Goal: Task Accomplishment & Management: Manage account settings

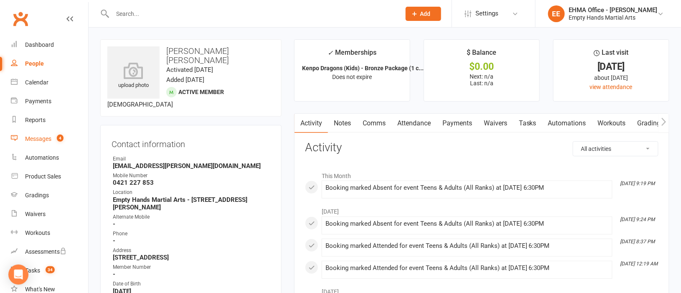
click at [42, 134] on link "Messages 4" at bounding box center [49, 139] width 77 height 19
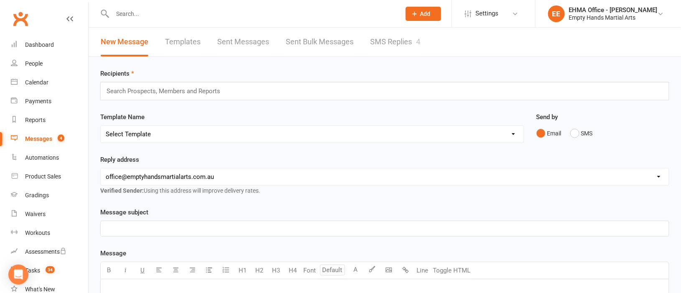
click at [395, 44] on link "SMS Replies 4" at bounding box center [395, 42] width 50 height 29
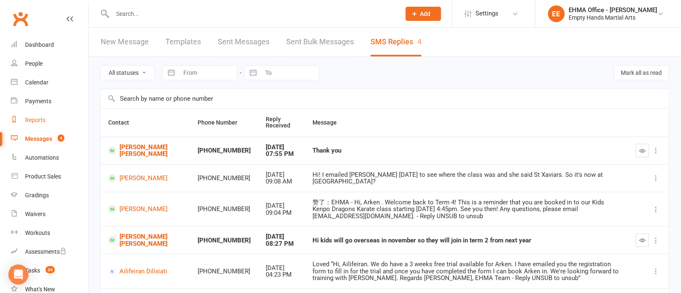
click at [37, 117] on div "Reports" at bounding box center [35, 120] width 20 height 7
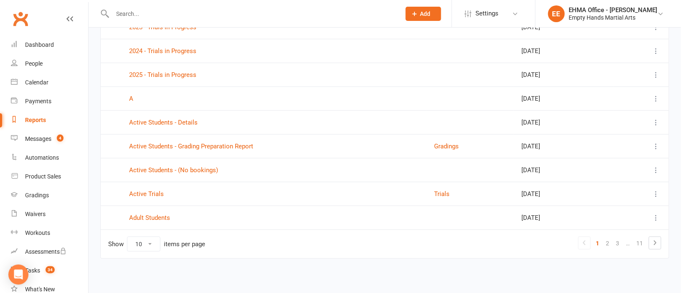
scroll to position [125, 0]
click at [156, 168] on link "Active Students - (No bookings)" at bounding box center [173, 169] width 89 height 8
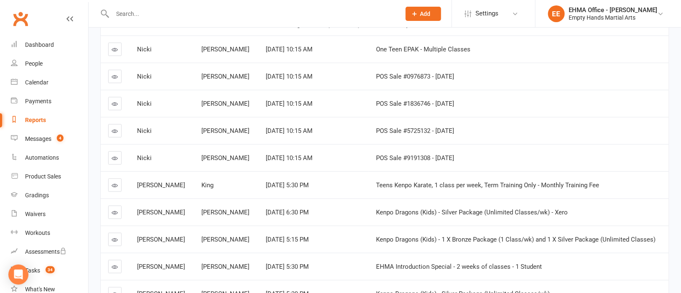
scroll to position [188, 0]
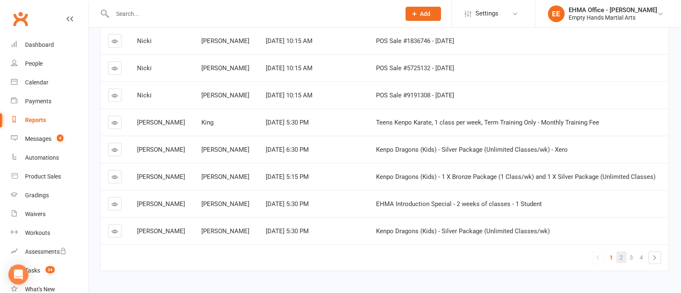
click at [623, 256] on link "2" at bounding box center [622, 258] width 10 height 12
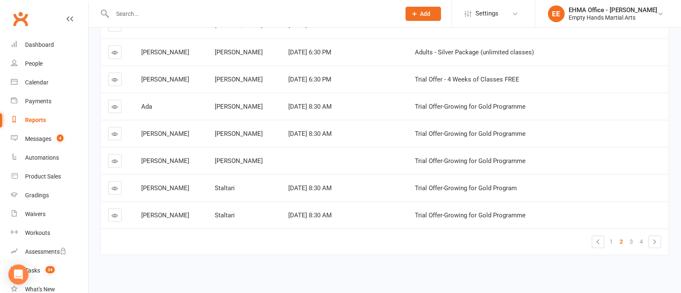
scroll to position [216, 0]
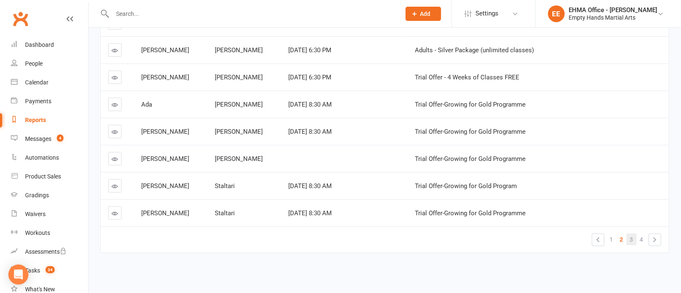
click at [633, 234] on span "3" at bounding box center [631, 240] width 3 height 12
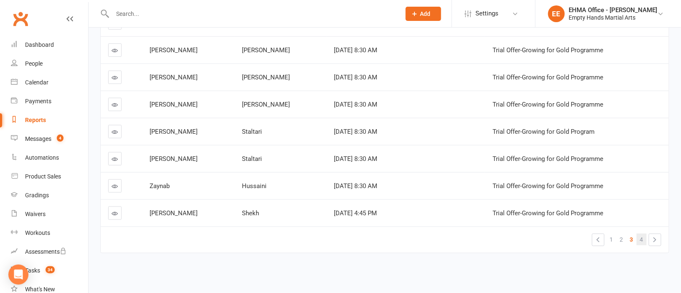
click at [643, 234] on span "4" at bounding box center [641, 240] width 3 height 12
click at [39, 120] on div "Reports" at bounding box center [35, 120] width 21 height 7
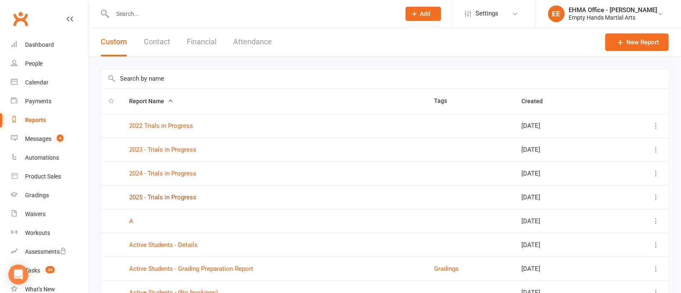
click at [159, 197] on link "2025 - Trials in Progress" at bounding box center [162, 197] width 67 height 8
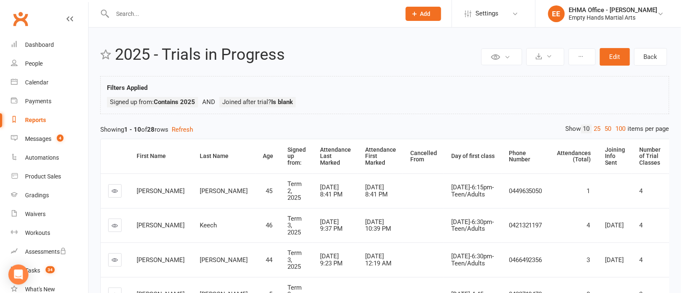
click at [112, 191] on icon at bounding box center [115, 191] width 6 height 6
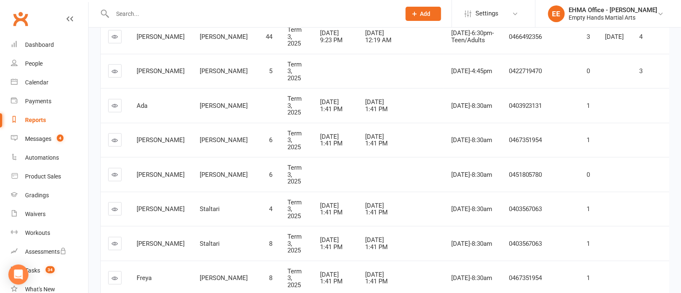
scroll to position [250, 0]
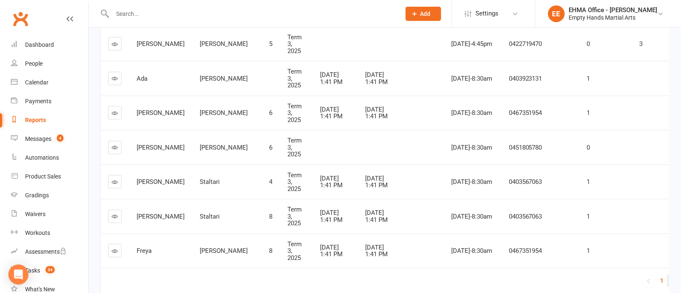
click at [671, 280] on span "2" at bounding box center [672, 281] width 3 height 12
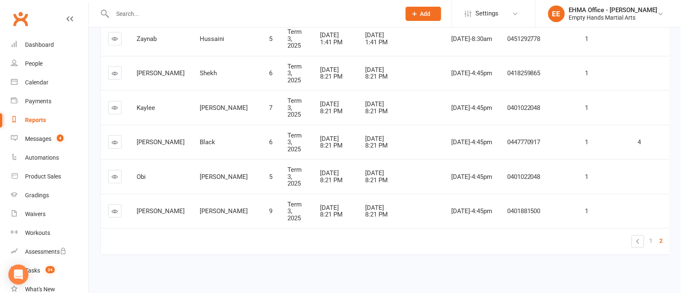
scroll to position [303, 0]
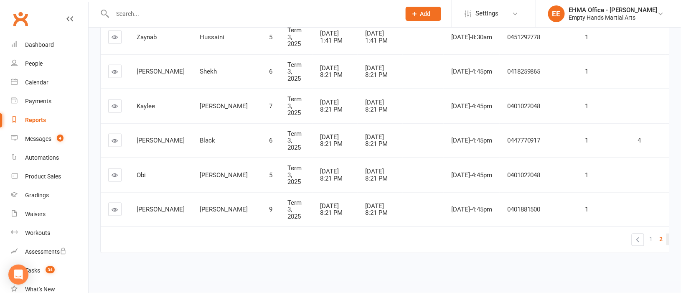
click at [670, 234] on span "3" at bounding box center [671, 240] width 3 height 12
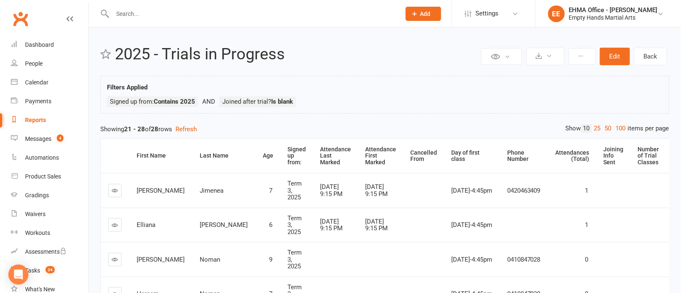
scroll to position [0, 0]
click at [38, 136] on div "Messages" at bounding box center [38, 138] width 26 height 7
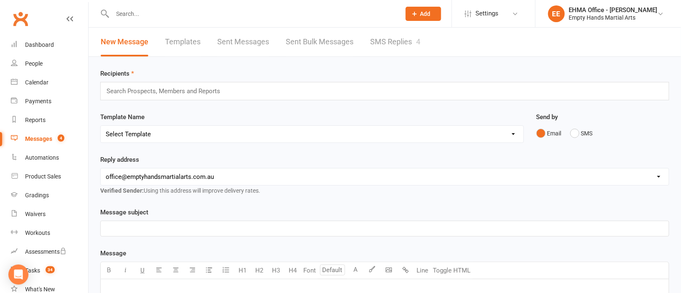
click at [177, 37] on link "Templates" at bounding box center [183, 42] width 36 height 29
select select "email"
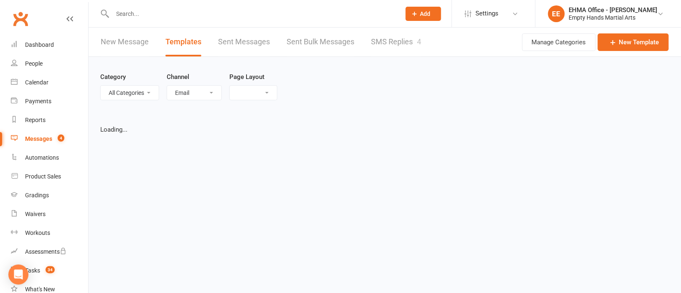
select select "list"
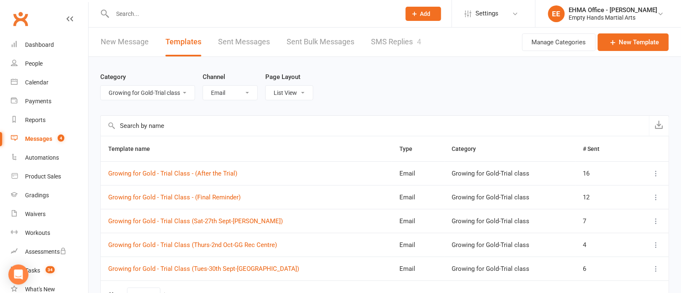
click at [184, 93] on select "All Categories (No category) CLASS TIMES & CHANGES [MEDICAL_DATA] EMPLOYEES FEE…" at bounding box center [148, 93] width 94 height 14
select select "9315"
click at [101, 86] on select "All Categories (No category) CLASS TIMES & CHANGES [MEDICAL_DATA] EMPLOYEES FEE…" at bounding box center [148, 93] width 94 height 14
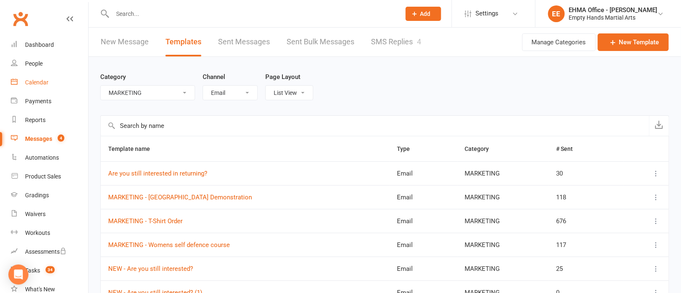
click at [40, 78] on link "Calendar" at bounding box center [49, 82] width 77 height 19
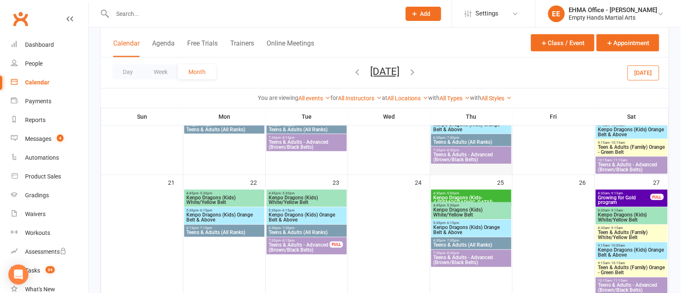
scroll to position [313, 0]
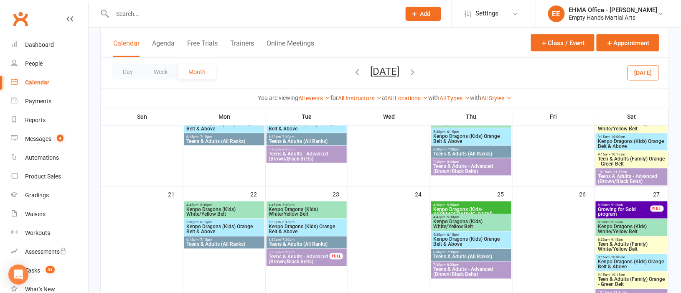
click at [639, 207] on span "Growing for Gold program" at bounding box center [624, 212] width 53 height 10
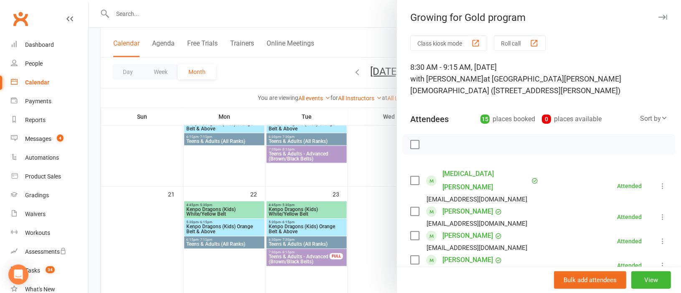
click at [469, 229] on link "[PERSON_NAME]" at bounding box center [468, 235] width 51 height 13
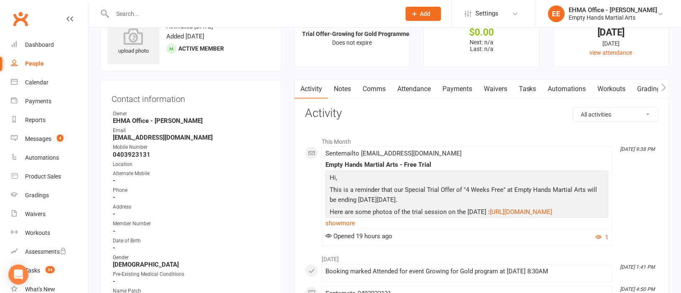
scroll to position [62, 0]
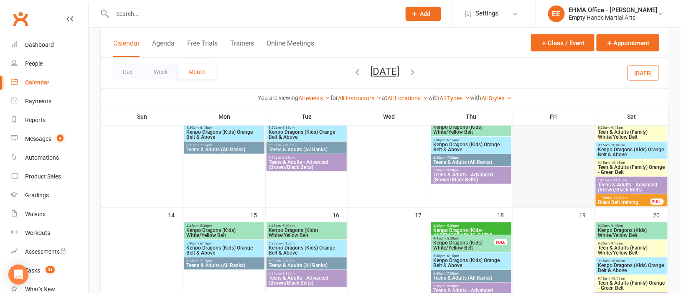
scroll to position [250, 0]
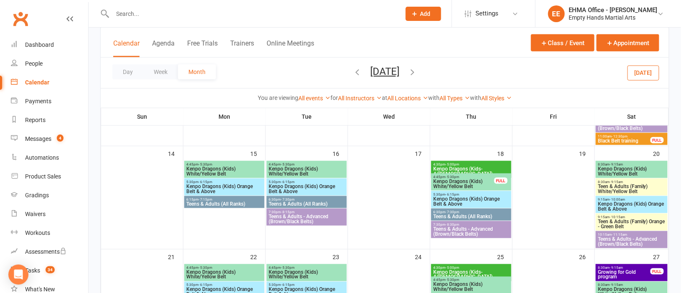
click at [626, 270] on span "Growing for Gold program" at bounding box center [624, 275] width 53 height 10
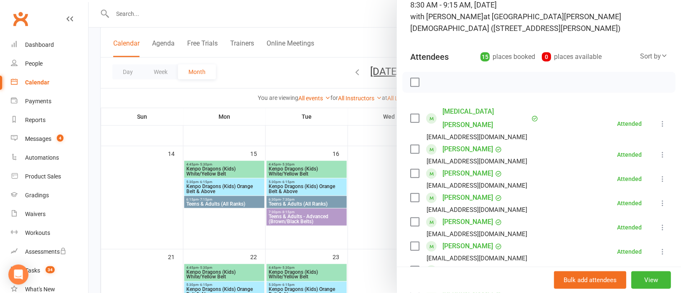
scroll to position [125, 0]
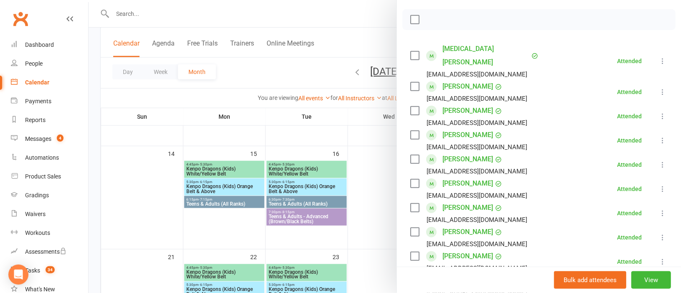
click at [467, 177] on link "[PERSON_NAME]" at bounding box center [468, 183] width 51 height 13
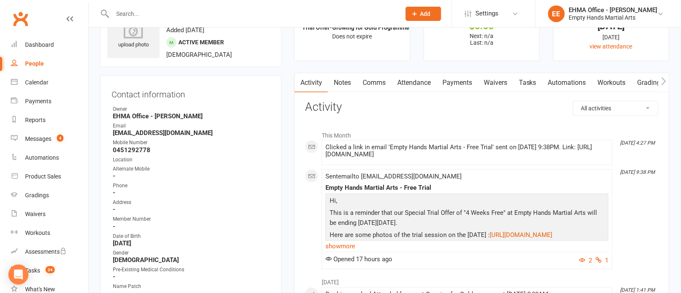
scroll to position [62, 0]
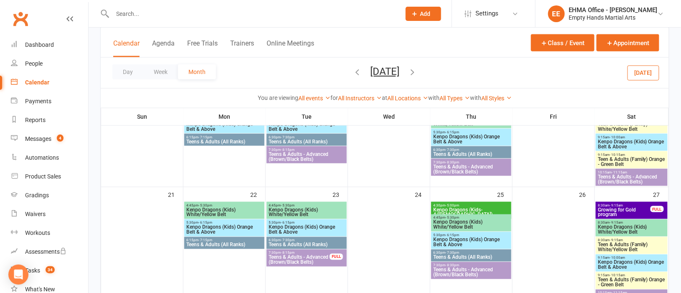
scroll to position [313, 0]
click at [609, 209] on span "Growing for Gold program" at bounding box center [624, 212] width 53 height 10
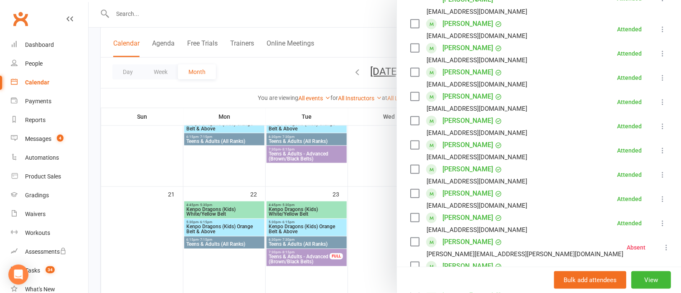
scroll to position [250, 0]
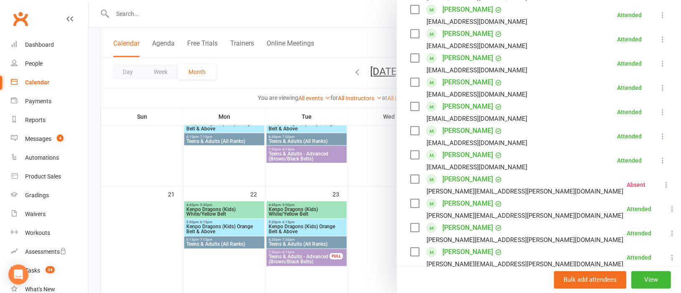
click at [364, 211] on div at bounding box center [385, 146] width 593 height 293
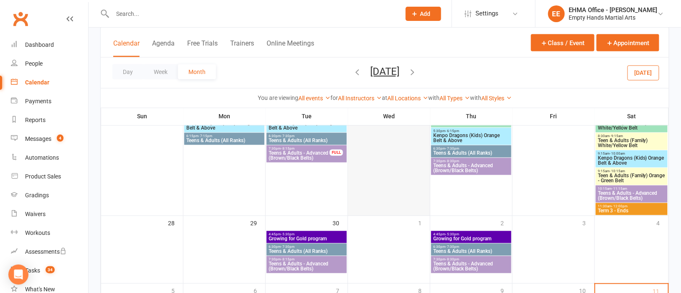
scroll to position [439, 0]
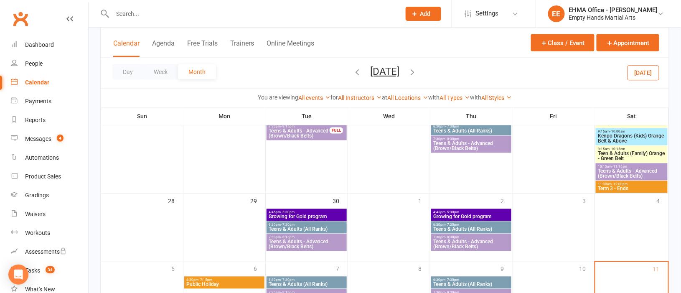
click at [324, 214] on span "Growing for Gold program" at bounding box center [306, 216] width 77 height 5
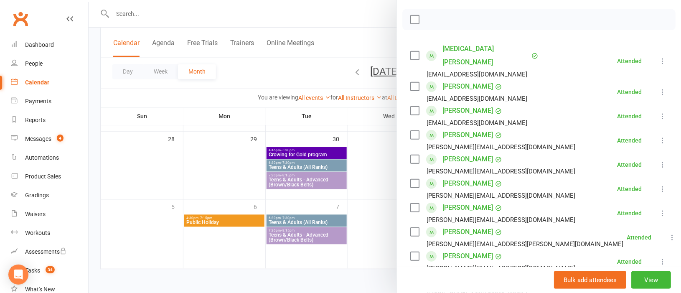
scroll to position [188, 0]
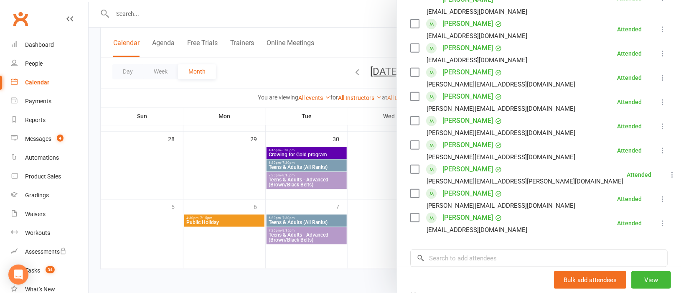
click at [364, 177] on div at bounding box center [385, 146] width 593 height 293
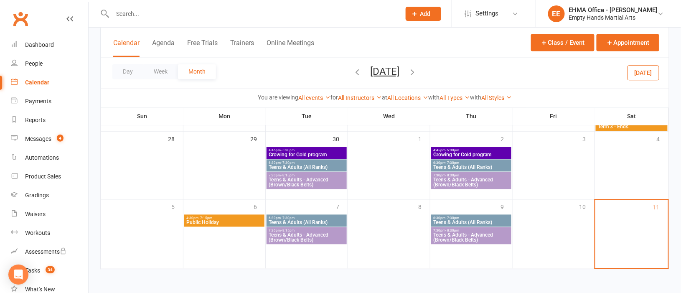
click at [458, 150] on span "- 5:30pm" at bounding box center [452, 151] width 14 height 4
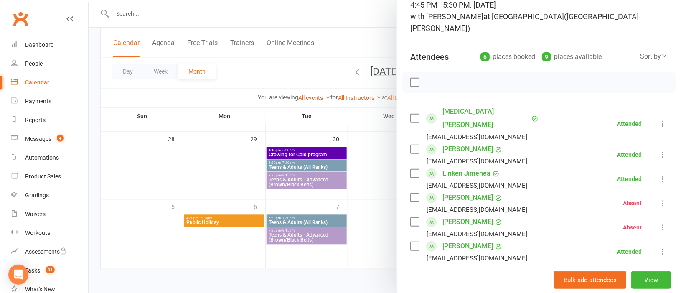
scroll to position [125, 0]
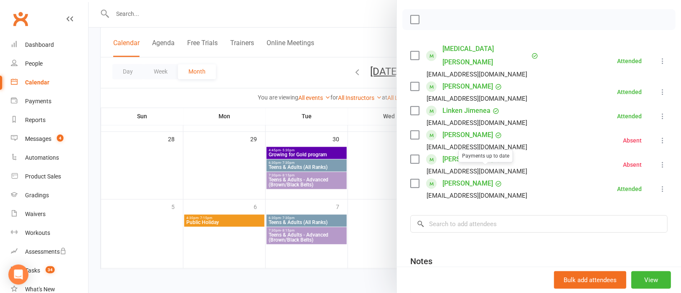
click at [463, 177] on link "[PERSON_NAME]" at bounding box center [468, 183] width 51 height 13
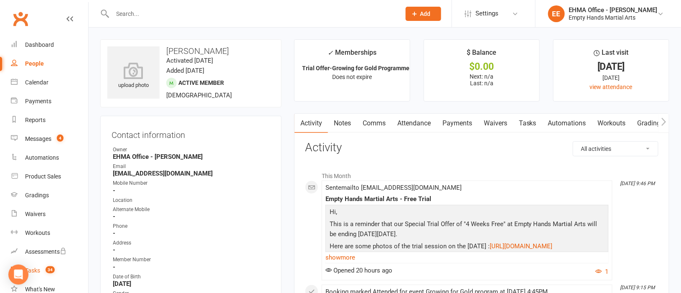
click at [36, 271] on div "Tasks" at bounding box center [32, 270] width 15 height 7
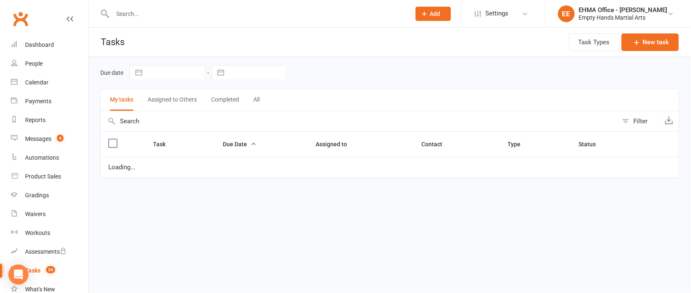
select select "started"
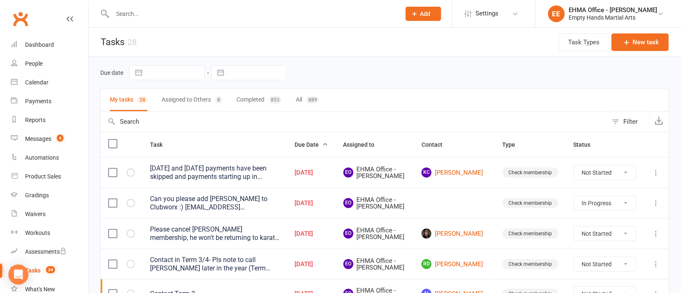
click at [269, 174] on div "[DATE] and [DATE] payments have been skipped and payments starting up in [DATE]…" at bounding box center [215, 172] width 130 height 17
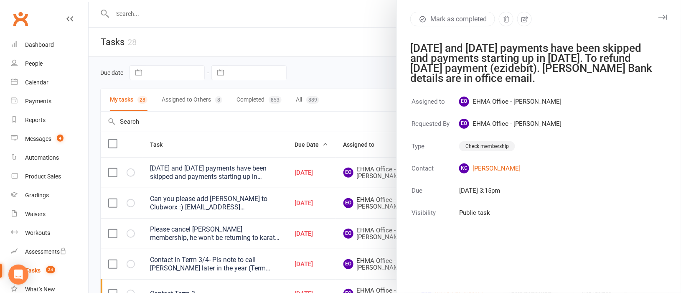
click at [360, 110] on div at bounding box center [385, 146] width 593 height 293
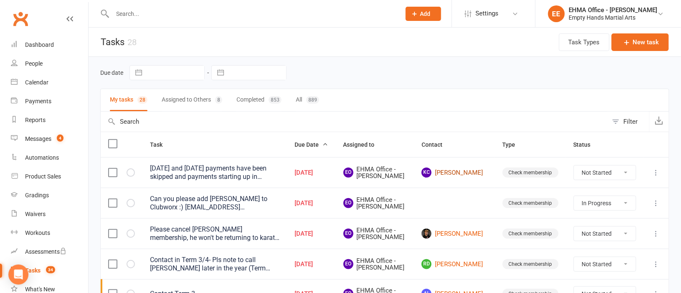
click at [461, 170] on link "[PERSON_NAME] [PERSON_NAME]" at bounding box center [455, 173] width 66 height 10
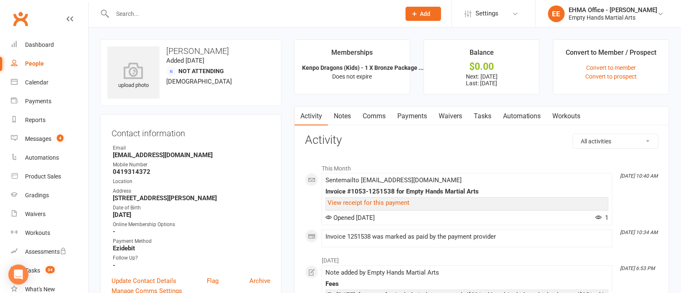
click at [415, 112] on link "Payments" at bounding box center [412, 116] width 41 height 19
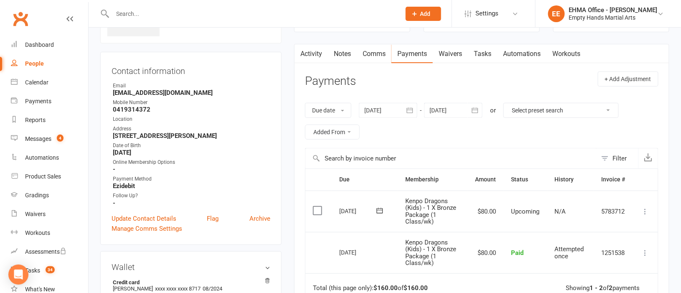
scroll to position [125, 0]
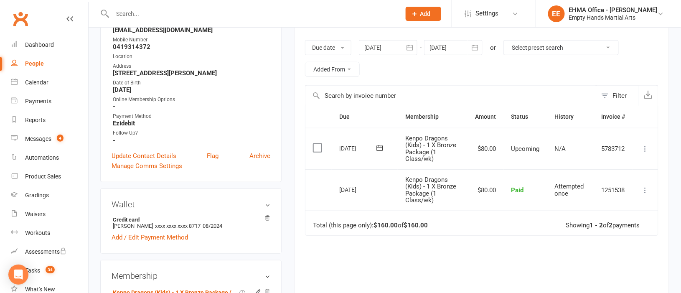
click at [389, 46] on div at bounding box center [388, 47] width 58 height 15
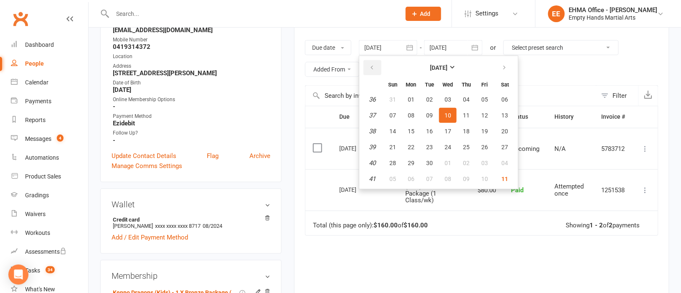
click at [376, 64] on button "button" at bounding box center [373, 67] width 18 height 15
click at [414, 115] on span "07" at bounding box center [411, 115] width 7 height 7
type input "[DATE]"
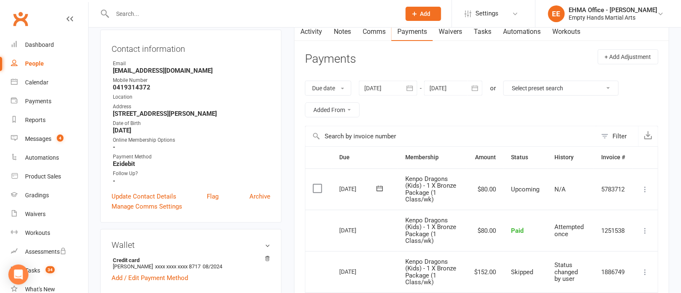
scroll to position [62, 0]
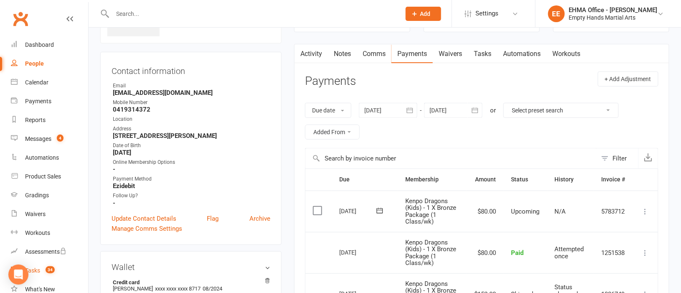
click at [35, 271] on div "Tasks" at bounding box center [32, 270] width 15 height 7
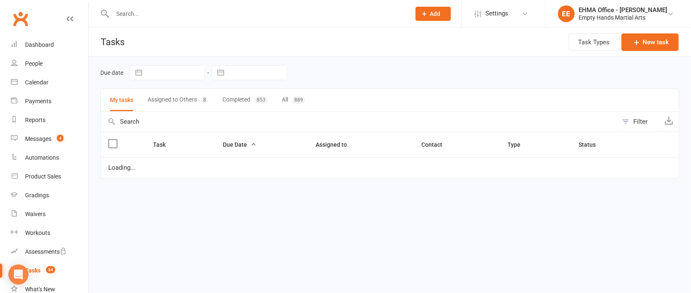
select select "started"
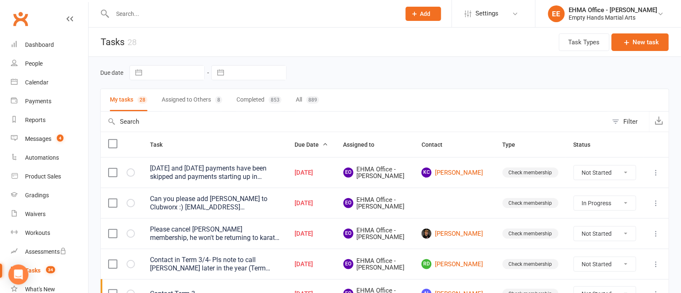
click at [599, 171] on select "Not Started In Progress Waiting Complete" at bounding box center [605, 172] width 62 height 14
click at [574, 167] on select "Not Started In Progress Waiting Complete" at bounding box center [605, 172] width 62 height 14
select select "unstarted"
select select "started"
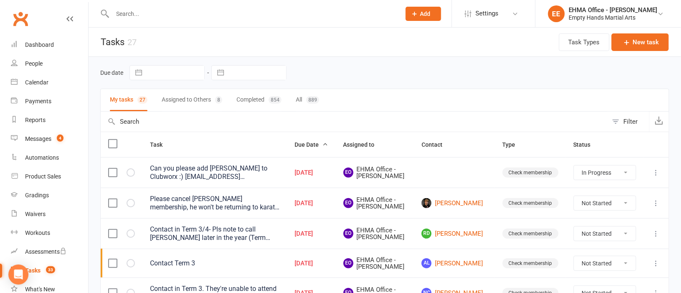
click at [243, 177] on div "Can you please add [PERSON_NAME] to Clubworx :) [EMAIL_ADDRESS][DOMAIN_NAME] 04…" at bounding box center [215, 172] width 130 height 17
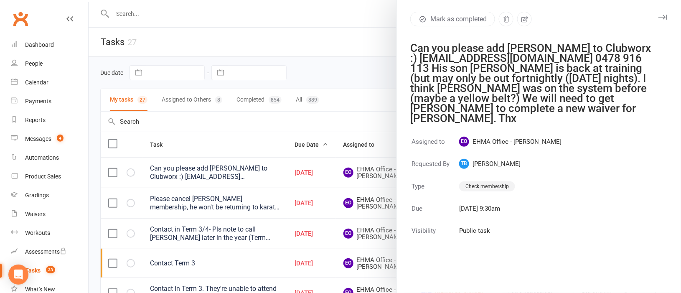
drag, startPoint x: 524, startPoint y: 54, endPoint x: 416, endPoint y: 56, distance: 107.8
click at [416, 56] on div "Can you please add [PERSON_NAME] to Clubworx :) [EMAIL_ADDRESS][DOMAIN_NAME] 04…" at bounding box center [533, 83] width 247 height 80
drag, startPoint x: 526, startPoint y: 57, endPoint x: 405, endPoint y: 59, distance: 121.2
click at [410, 59] on div "Can you please add [PERSON_NAME] to Clubworx :) [EMAIL_ADDRESS][DOMAIN_NAME] 04…" at bounding box center [533, 83] width 247 height 80
copy div "[EMAIL_ADDRESS][DOMAIN_NAME]"
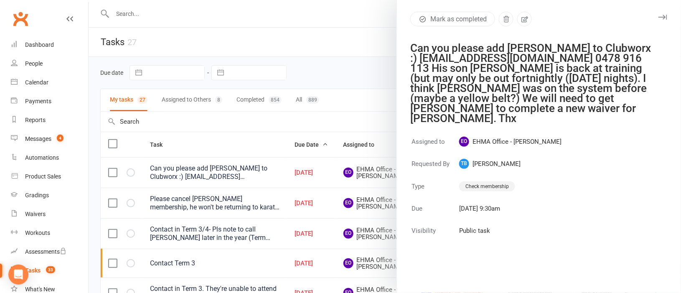
click at [245, 9] on div at bounding box center [385, 146] width 593 height 293
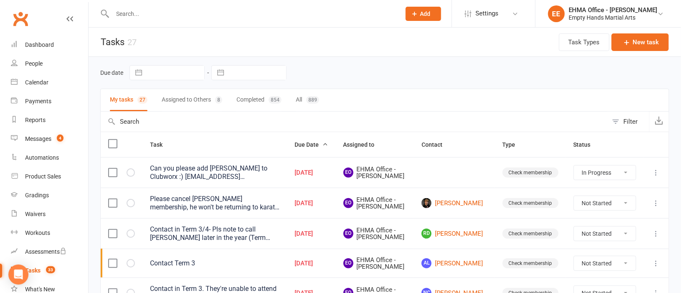
click at [182, 16] on input "text" at bounding box center [252, 14] width 285 height 12
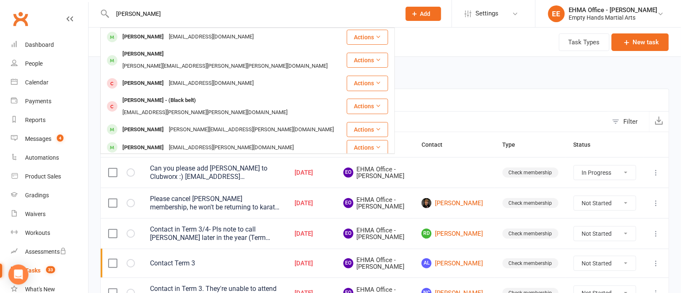
type input "[PERSON_NAME]"
click at [336, 186] on td "[DATE]" at bounding box center [311, 172] width 48 height 31
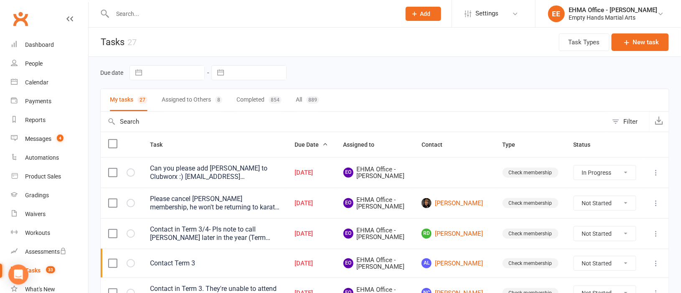
click at [257, 174] on div "Can you please add [PERSON_NAME] to Clubworx :) [EMAIL_ADDRESS][DOMAIN_NAME] 04…" at bounding box center [215, 172] width 130 height 17
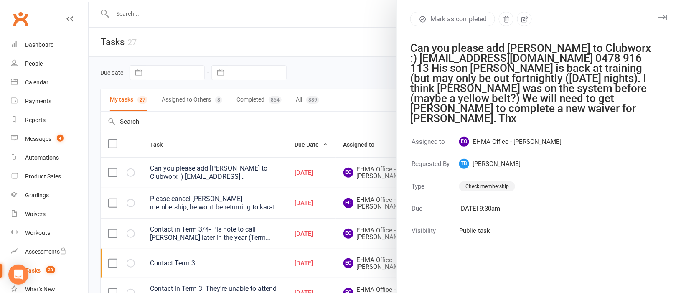
click at [295, 167] on div at bounding box center [385, 146] width 593 height 293
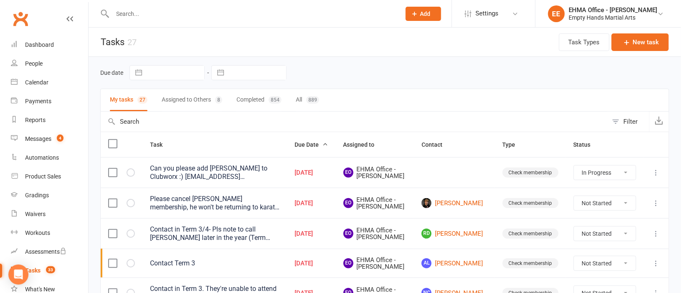
click at [277, 209] on div "Please cancel [PERSON_NAME] membership, he won't be returning to karate this ye…" at bounding box center [215, 203] width 130 height 17
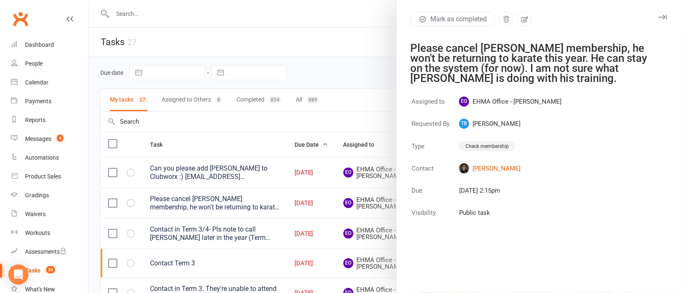
click at [362, 162] on div at bounding box center [385, 146] width 593 height 293
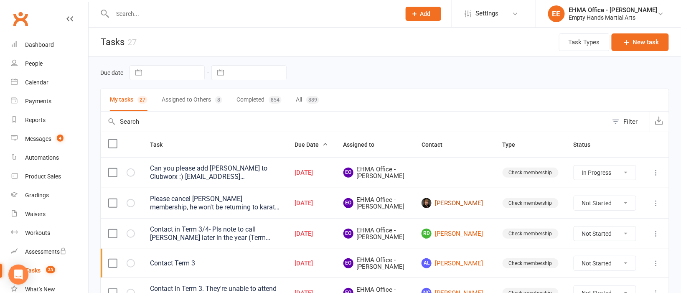
click at [455, 208] on link "[PERSON_NAME]" at bounding box center [455, 203] width 66 height 10
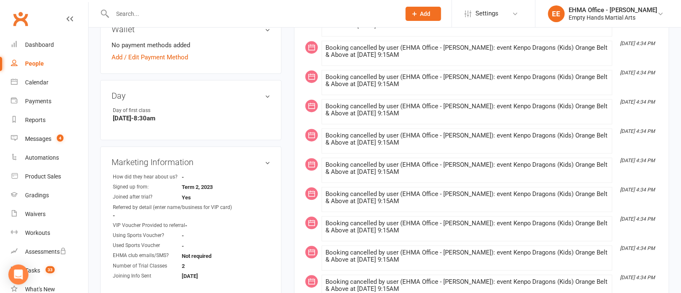
scroll to position [626, 0]
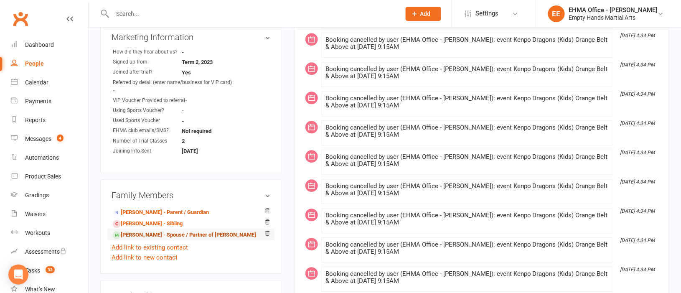
click at [175, 233] on link "[PERSON_NAME] - Spouse / Partner of [PERSON_NAME]" at bounding box center [184, 235] width 143 height 9
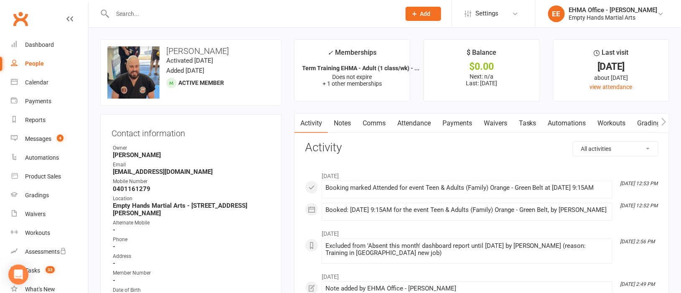
click at [414, 121] on link "Attendance" at bounding box center [414, 123] width 45 height 19
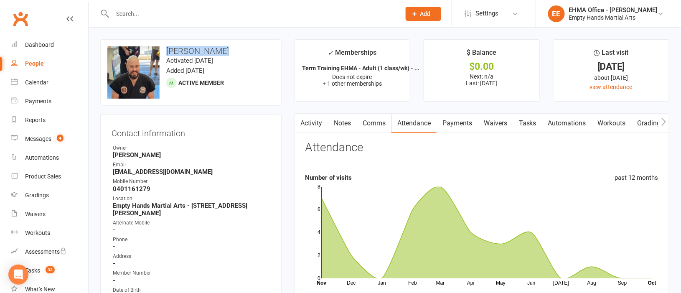
drag, startPoint x: 226, startPoint y: 49, endPoint x: 167, endPoint y: 51, distance: 58.5
click at [167, 51] on h3 "[PERSON_NAME]" at bounding box center [190, 50] width 167 height 9
copy h3 "[PERSON_NAME]"
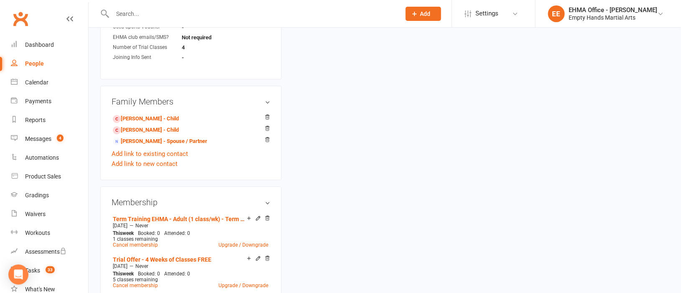
scroll to position [814, 0]
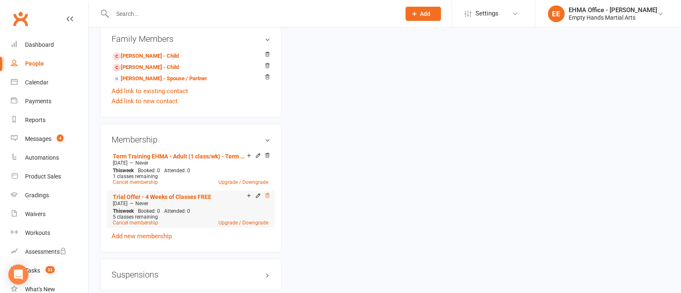
click at [269, 193] on icon at bounding box center [267, 195] width 4 height 5
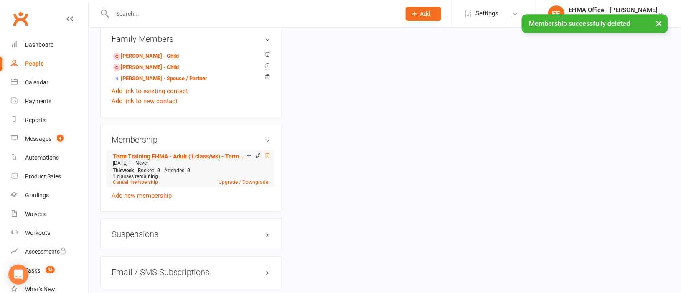
click at [266, 153] on icon at bounding box center [267, 156] width 6 height 6
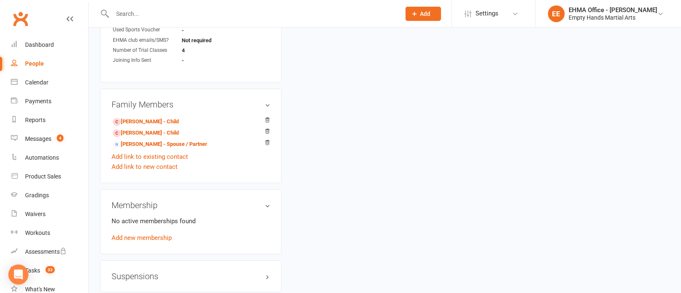
scroll to position [752, 0]
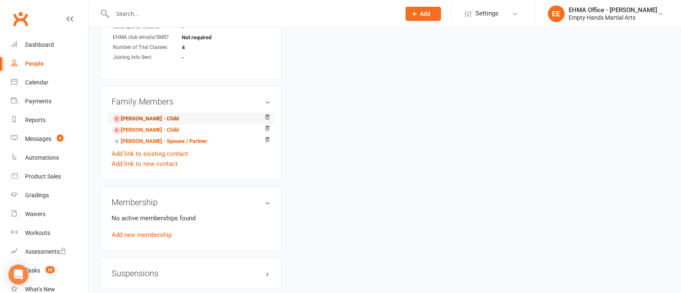
click at [151, 114] on link "[PERSON_NAME] - Child" at bounding box center [146, 118] width 66 height 9
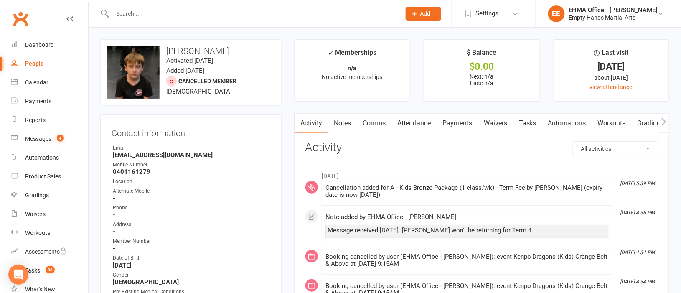
click at [36, 62] on div "People" at bounding box center [34, 63] width 19 height 7
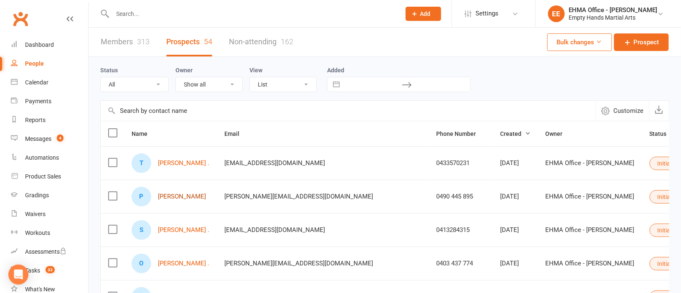
click at [180, 198] on link "[PERSON_NAME]" at bounding box center [182, 196] width 48 height 7
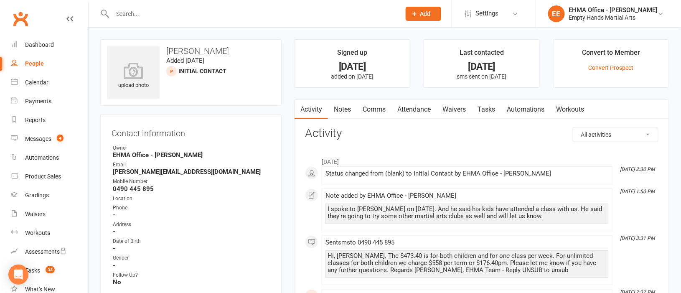
click at [198, 15] on input "text" at bounding box center [252, 14] width 285 height 12
paste input "[PERSON_NAME]"
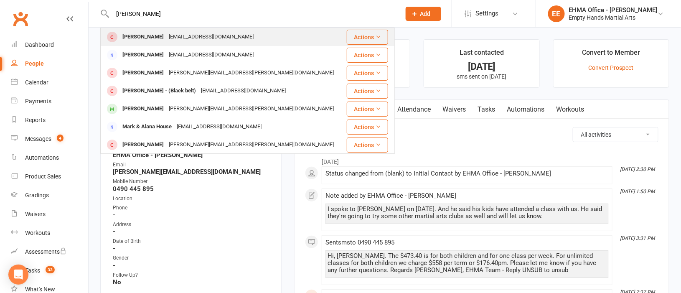
type input "[PERSON_NAME]"
click at [186, 37] on div "[EMAIL_ADDRESS][DOMAIN_NAME]" at bounding box center [211, 37] width 90 height 12
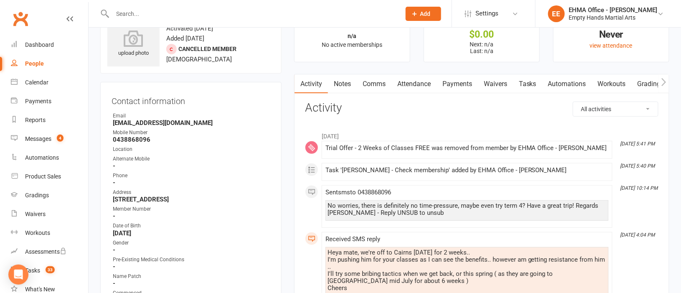
scroll to position [62, 0]
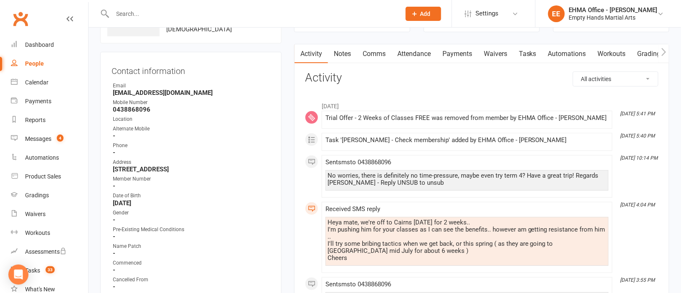
click at [225, 11] on input "text" at bounding box center [252, 14] width 285 height 12
paste input "[PERSON_NAME]"
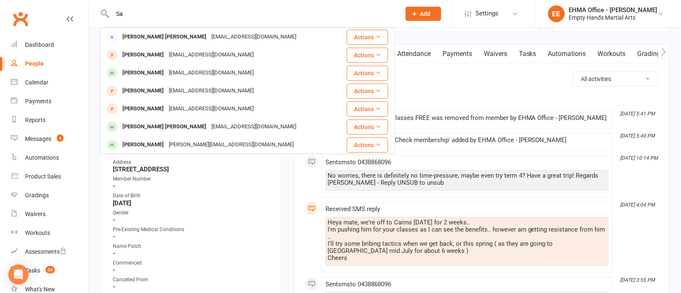
type input "S"
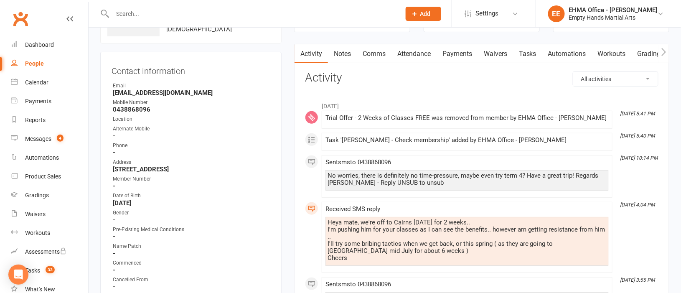
click at [237, 9] on input "text" at bounding box center [252, 14] width 285 height 12
paste input "[EMAIL_ADDRESS][DOMAIN_NAME]"
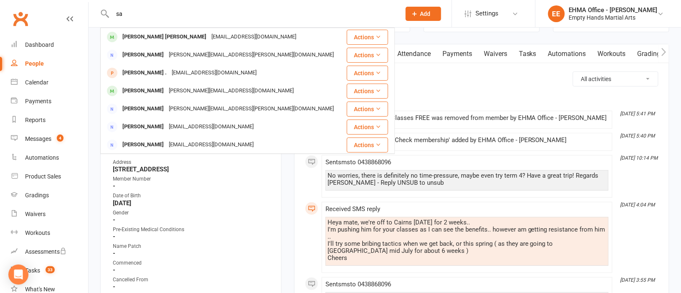
type input "s"
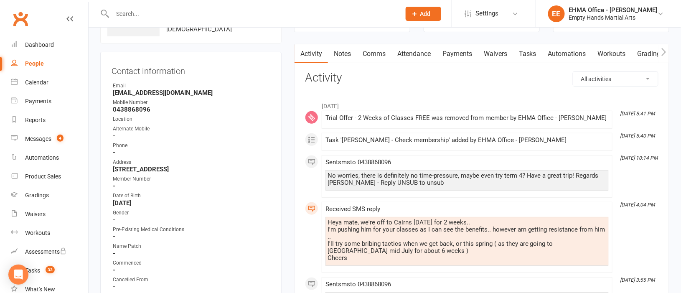
click at [220, 13] on input "text" at bounding box center [252, 14] width 285 height 12
paste input "[PERSON_NAME]"
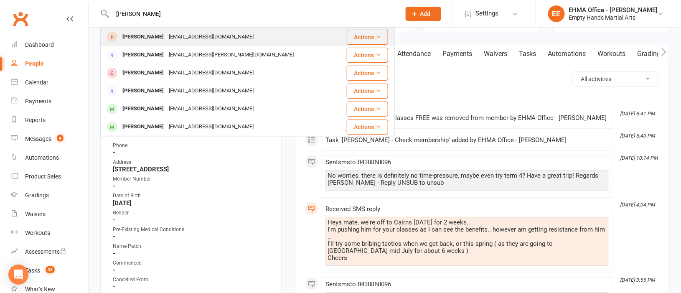
type input "[PERSON_NAME]"
click at [207, 33] on div "[EMAIL_ADDRESS][DOMAIN_NAME]" at bounding box center [211, 37] width 90 height 12
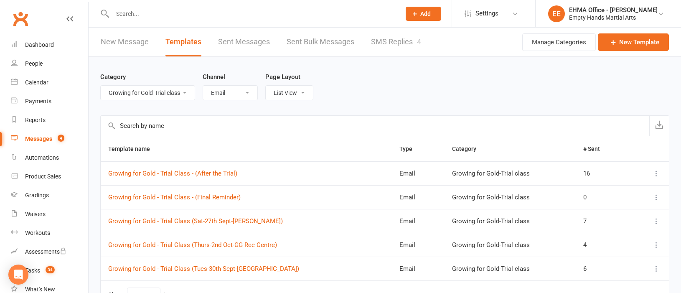
select select "20250"
select select "email"
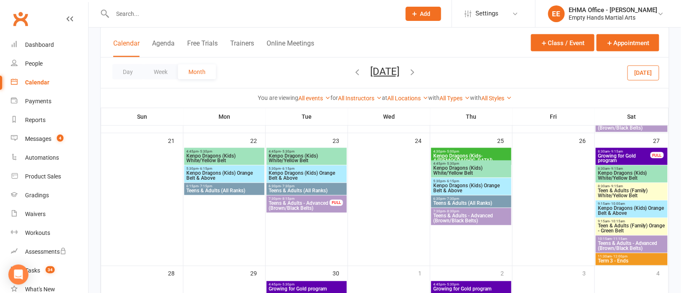
scroll to position [336, 0]
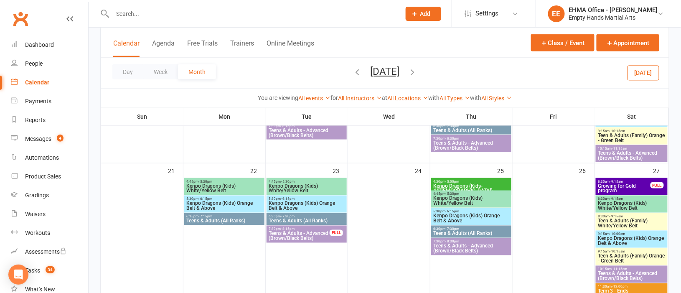
click at [621, 186] on span "Growing for Gold program" at bounding box center [624, 188] width 53 height 10
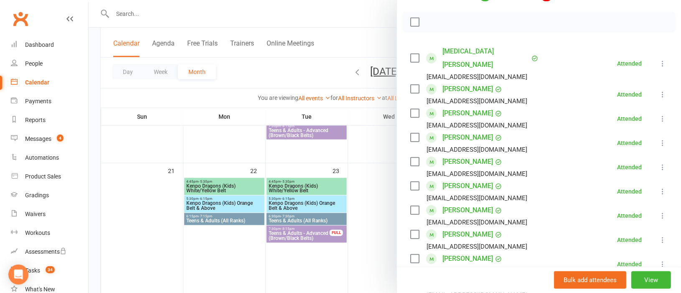
scroll to position [125, 0]
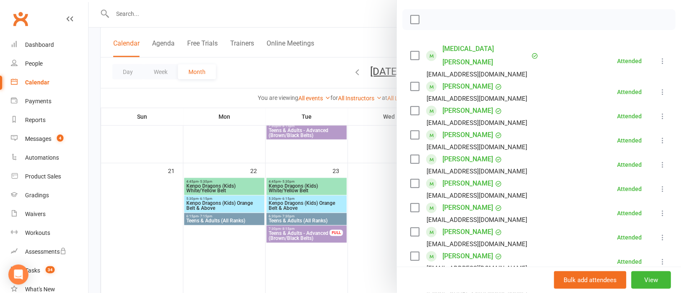
click at [470, 177] on link "[PERSON_NAME]" at bounding box center [468, 183] width 51 height 13
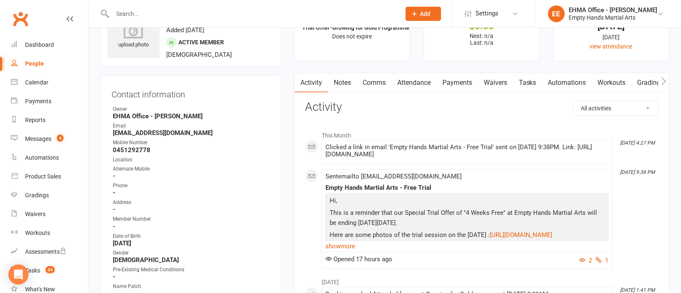
scroll to position [62, 0]
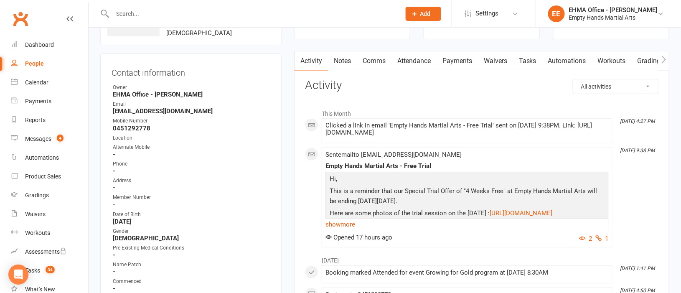
click at [259, 17] on input "text" at bounding box center [252, 14] width 285 height 12
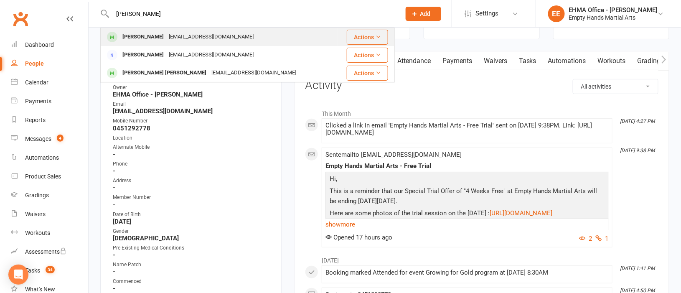
type input "louie"
click at [254, 36] on div "Louie Pantazopoulos nicolepantaz@gmail.com" at bounding box center [219, 36] width 237 height 17
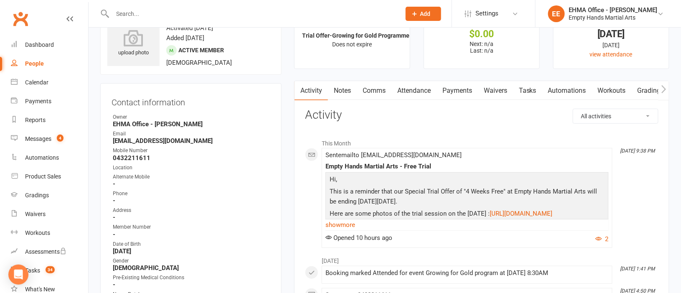
scroll to position [62, 0]
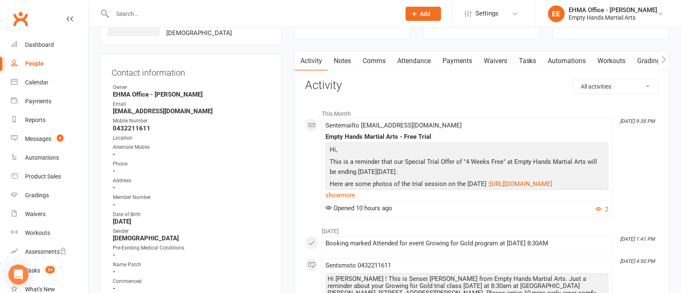
click at [249, 10] on input "text" at bounding box center [252, 14] width 285 height 12
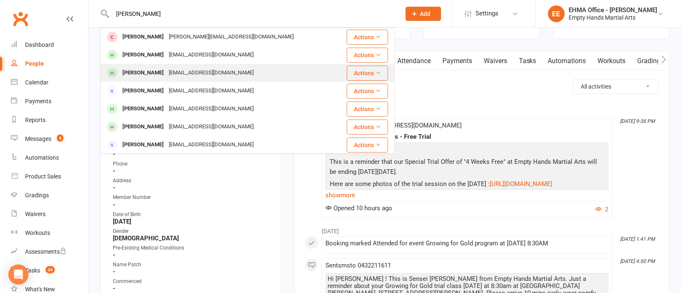
type input "brodie"
click at [230, 69] on div "[EMAIL_ADDRESS][DOMAIN_NAME]" at bounding box center [211, 73] width 90 height 12
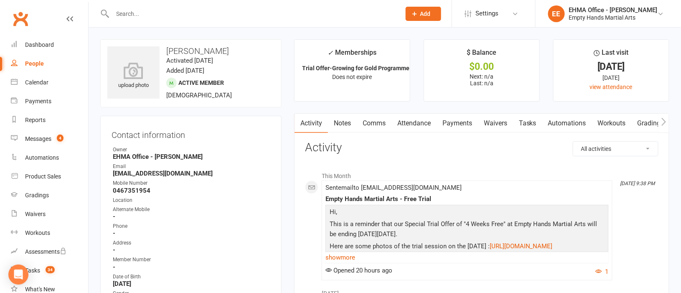
click at [207, 14] on input "text" at bounding box center [252, 14] width 285 height 12
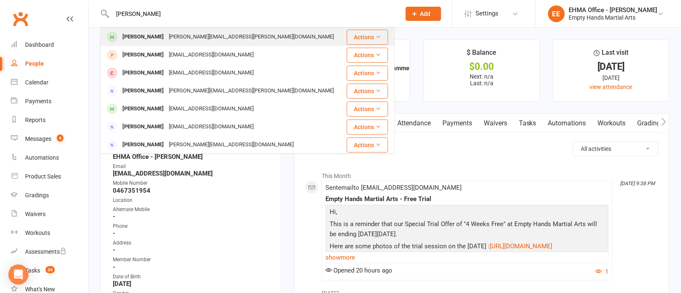
type input "sharma"
click at [205, 38] on div "[PERSON_NAME][EMAIL_ADDRESS][PERSON_NAME][DOMAIN_NAME]" at bounding box center [251, 37] width 170 height 12
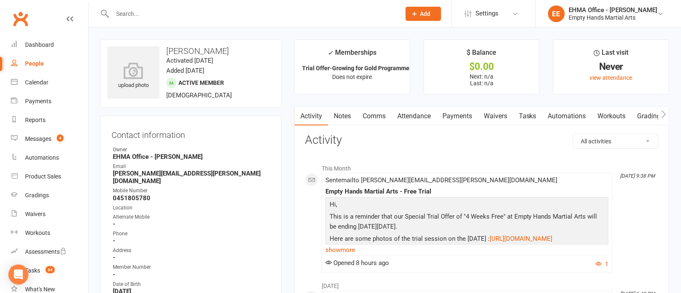
click at [238, 10] on input "text" at bounding box center [252, 14] width 285 height 12
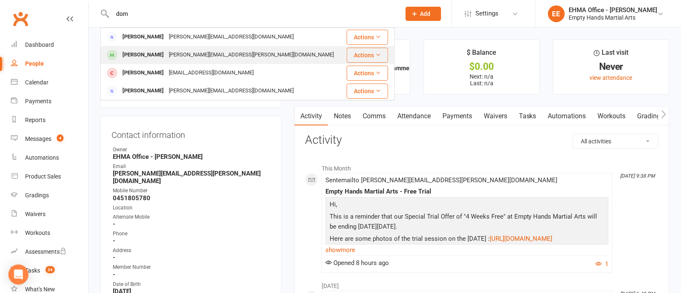
type input "dom"
click at [215, 54] on div "[PERSON_NAME][EMAIL_ADDRESS][PERSON_NAME][DOMAIN_NAME]" at bounding box center [251, 55] width 170 height 12
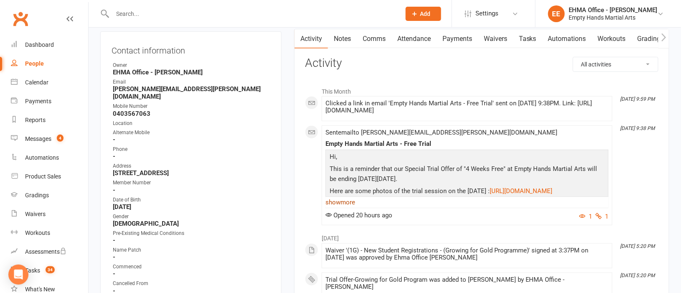
scroll to position [62, 0]
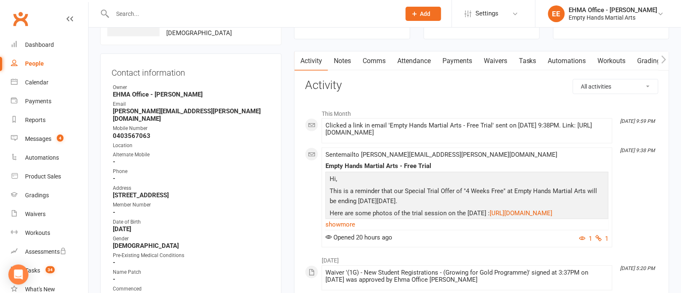
click at [243, 13] on input "text" at bounding box center [252, 14] width 285 height 12
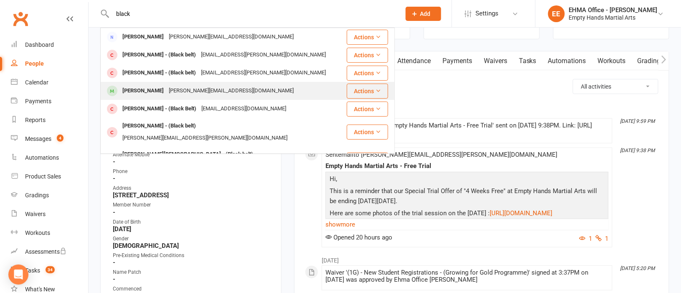
type input "black"
click at [222, 84] on div "Mackenzie Black kathryn_black@hotmail.com" at bounding box center [223, 90] width 245 height 17
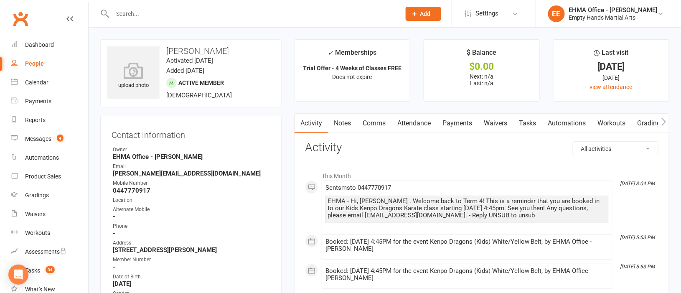
click at [256, 11] on input "text" at bounding box center [252, 14] width 285 height 12
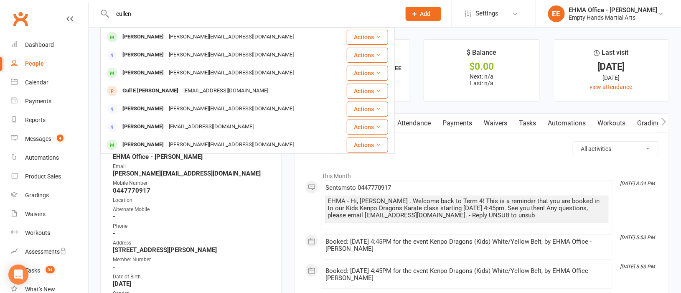
type input "cullen"
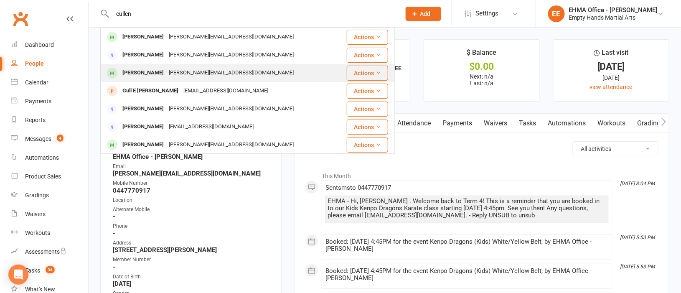
click at [203, 68] on div "[PERSON_NAME][EMAIL_ADDRESS][DOMAIN_NAME]" at bounding box center [231, 73] width 130 height 12
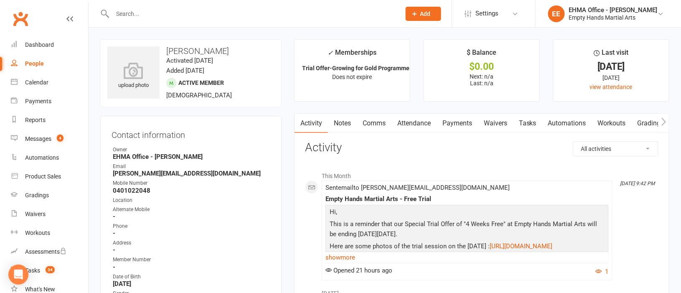
click at [244, 10] on input "text" at bounding box center [252, 14] width 285 height 12
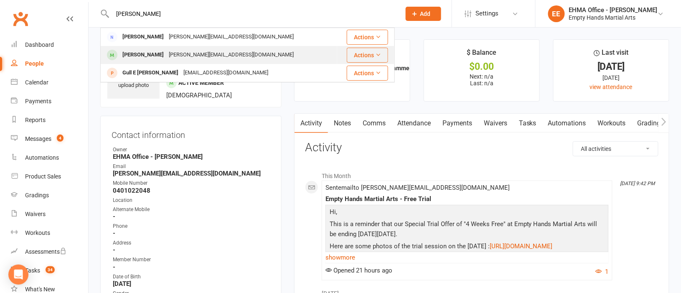
type input "guleri"
click at [224, 49] on div "[PERSON_NAME][EMAIL_ADDRESS][DOMAIN_NAME]" at bounding box center [231, 55] width 130 height 12
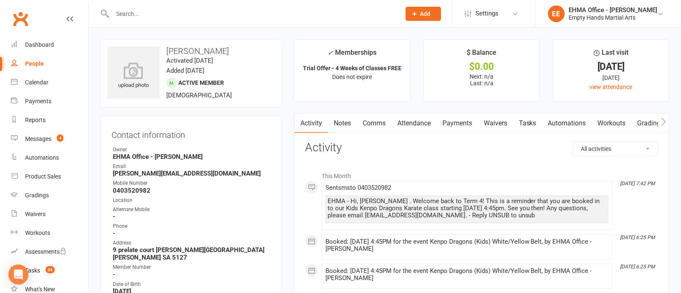
click at [228, 16] on input "text" at bounding box center [252, 14] width 285 height 12
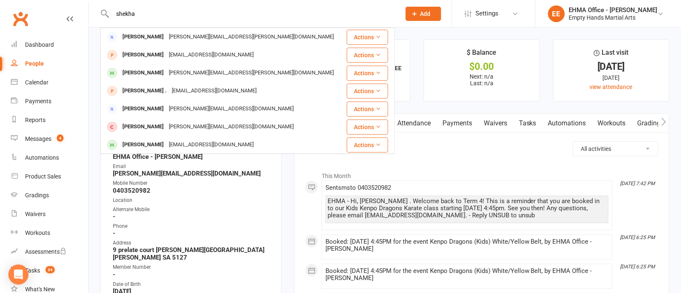
type input "shekha"
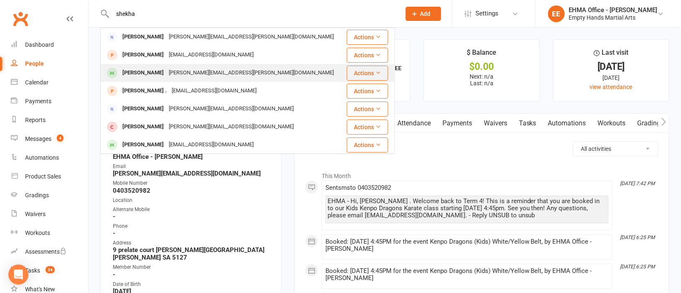
click at [204, 66] on div "Alexander Shekh shannon.shekh@gmail.com" at bounding box center [223, 72] width 244 height 17
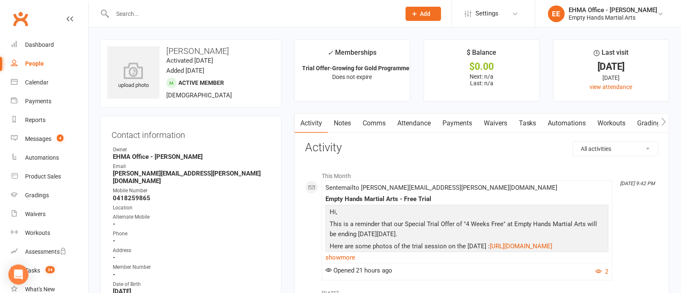
click at [221, 12] on input "text" at bounding box center [252, 14] width 285 height 12
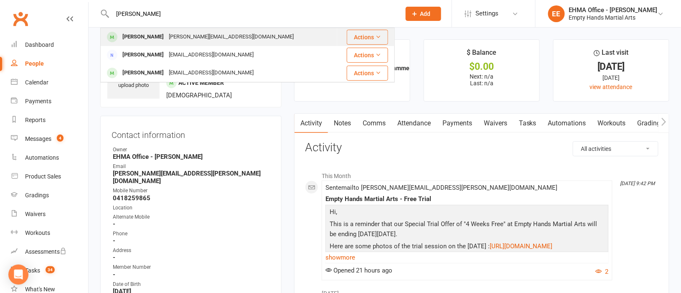
type input "kirat"
click at [217, 33] on div "[PERSON_NAME][EMAIL_ADDRESS][DOMAIN_NAME]" at bounding box center [231, 37] width 130 height 12
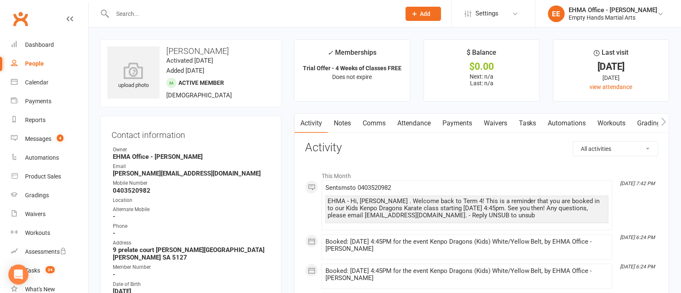
click at [223, 10] on input "text" at bounding box center [252, 14] width 285 height 12
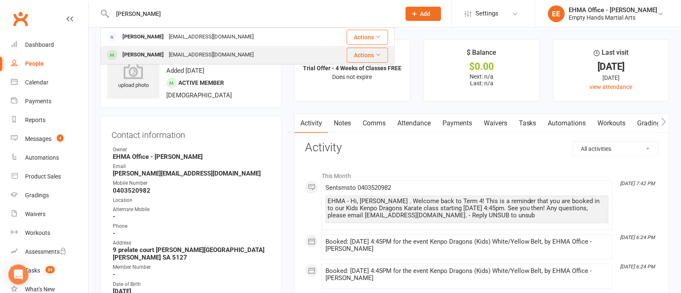
type input "twiggs"
click at [211, 48] on div "Paxton Twiggs samantha.lovatt01@gmail.com" at bounding box center [213, 54] width 225 height 17
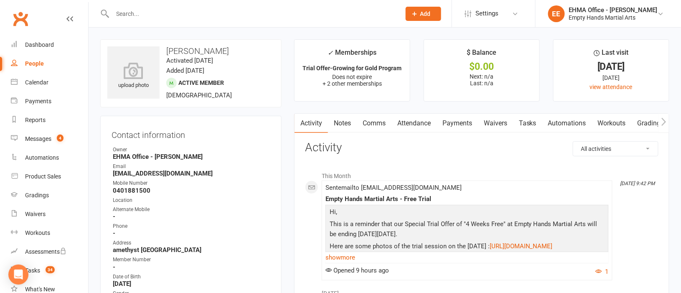
click at [257, 14] on input "text" at bounding box center [252, 14] width 285 height 12
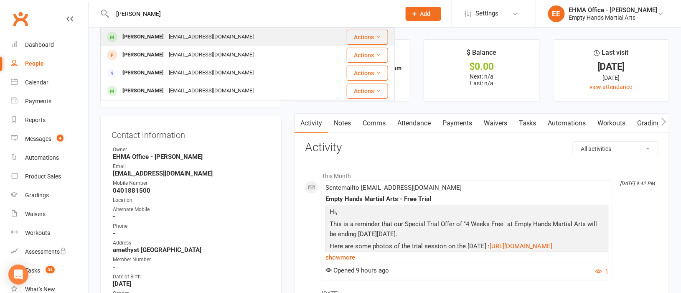
type input "ariella"
click at [245, 33] on div "[EMAIL_ADDRESS][DOMAIN_NAME]" at bounding box center [211, 37] width 90 height 12
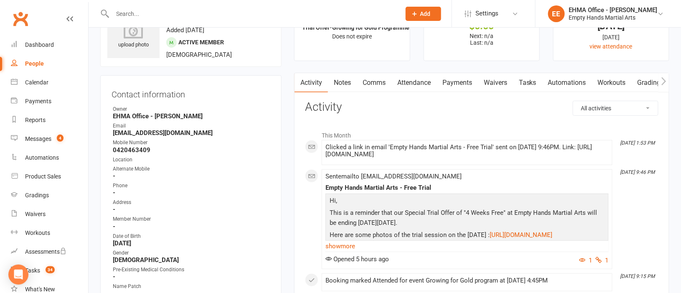
scroll to position [62, 0]
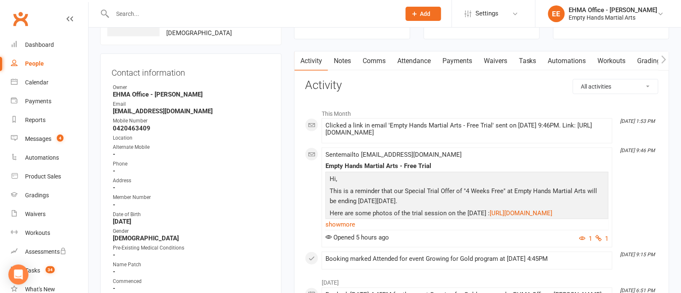
click at [264, 13] on input "text" at bounding box center [252, 14] width 285 height 12
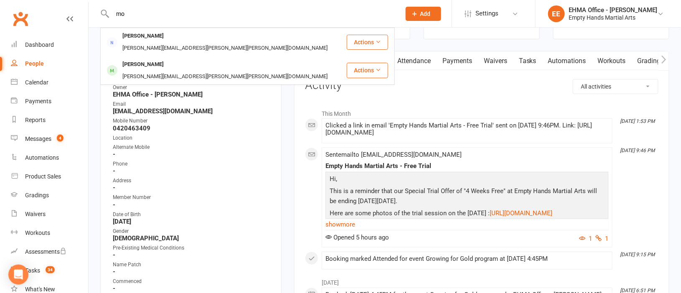
type input "m"
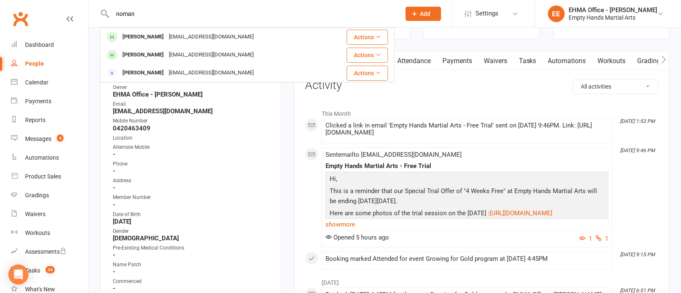
type input "noman"
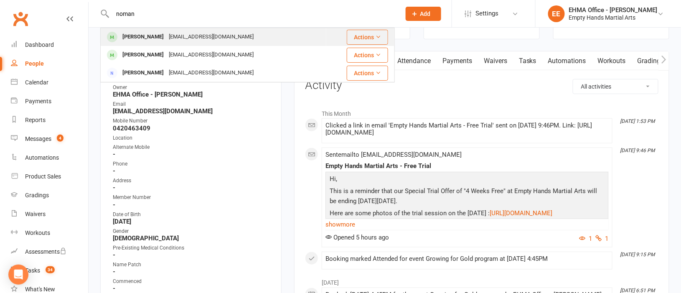
click at [191, 38] on div "[EMAIL_ADDRESS][DOMAIN_NAME]" at bounding box center [211, 37] width 90 height 12
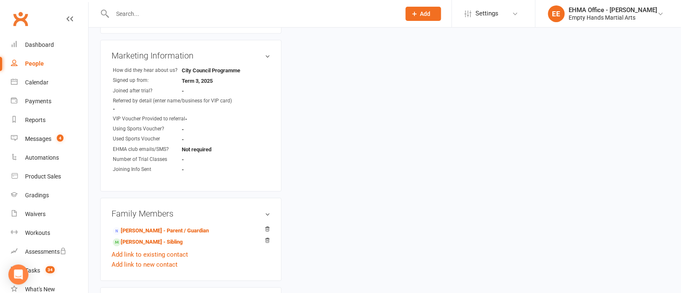
scroll to position [752, 0]
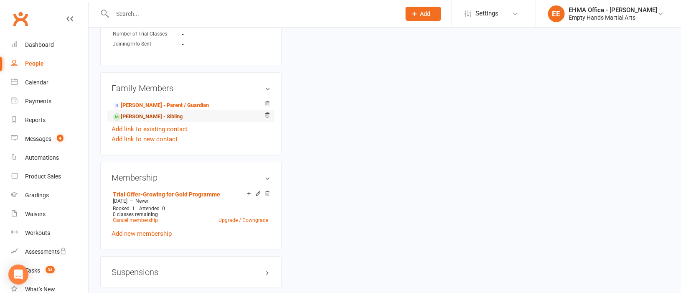
click at [175, 119] on link "Hareem Noman - Sibling" at bounding box center [148, 116] width 70 height 9
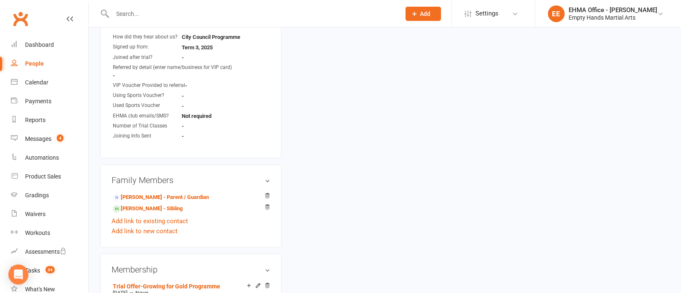
scroll to position [689, 0]
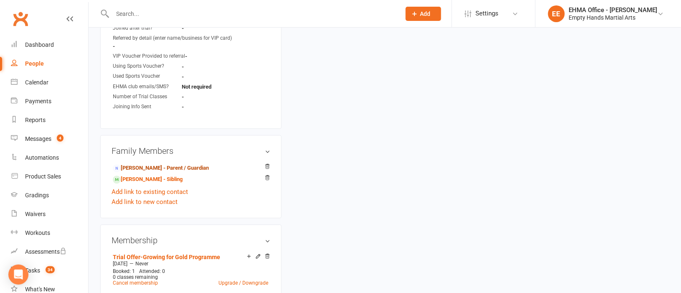
click at [167, 168] on link "Durreshahwar Noman - Parent / Guardian" at bounding box center [161, 168] width 96 height 9
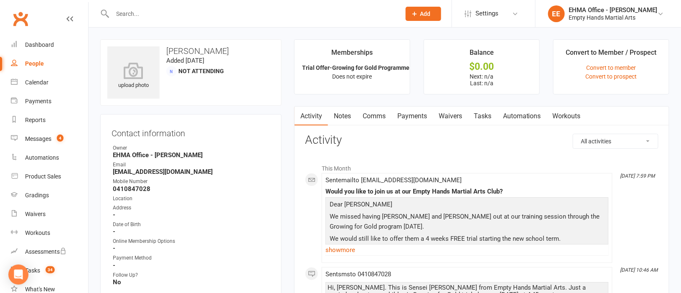
click at [239, 15] on input "text" at bounding box center [252, 14] width 285 height 12
paste input "[EMAIL_ADDRESS][DOMAIN_NAME]"
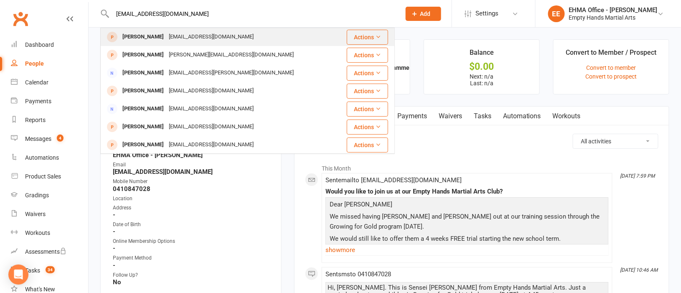
type input "[EMAIL_ADDRESS][DOMAIN_NAME]"
click at [203, 33] on div "[EMAIL_ADDRESS][DOMAIN_NAME]" at bounding box center [211, 37] width 90 height 12
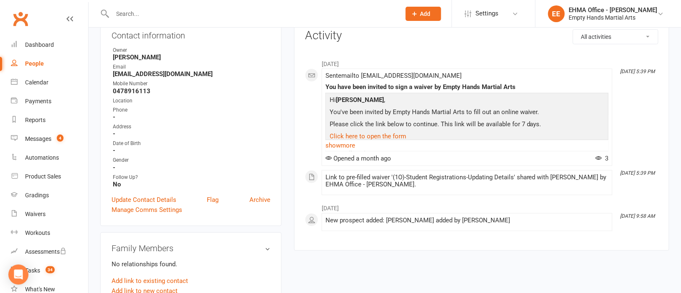
scroll to position [125, 0]
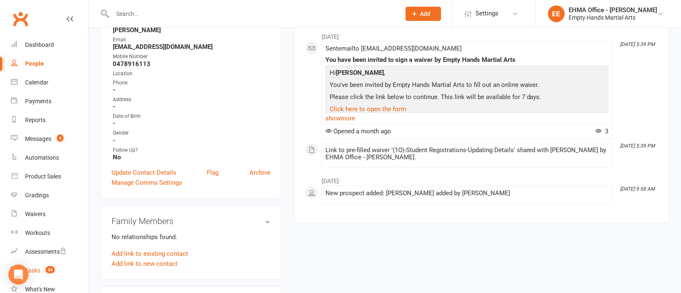
click at [38, 267] on div "Tasks" at bounding box center [32, 270] width 15 height 7
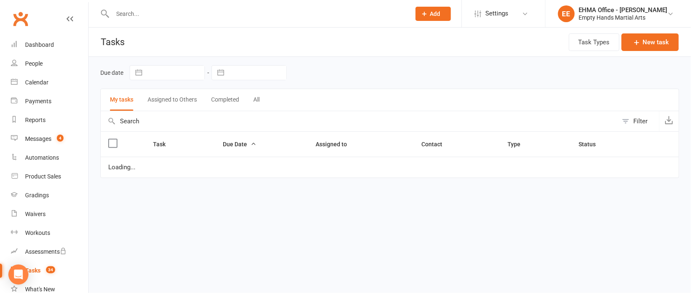
select select "started"
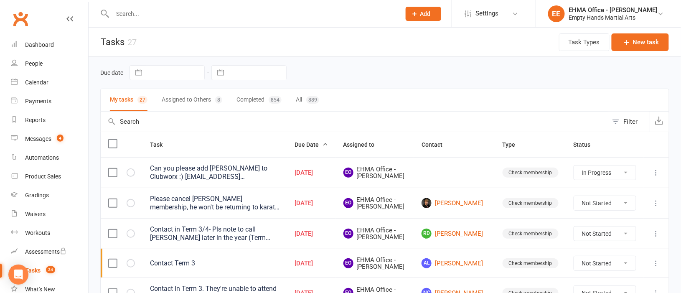
click at [259, 209] on div "Please cancel [PERSON_NAME] membership, he won't be returning to karate this ye…" at bounding box center [215, 203] width 130 height 17
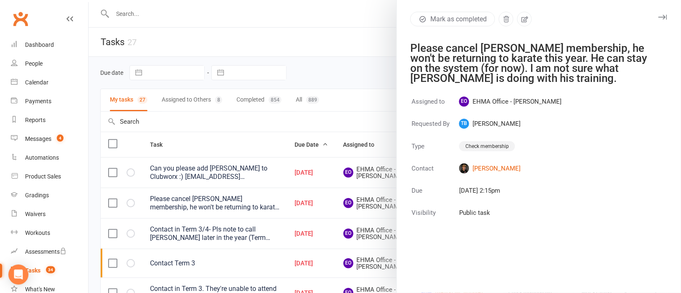
click at [324, 79] on div at bounding box center [385, 146] width 593 height 293
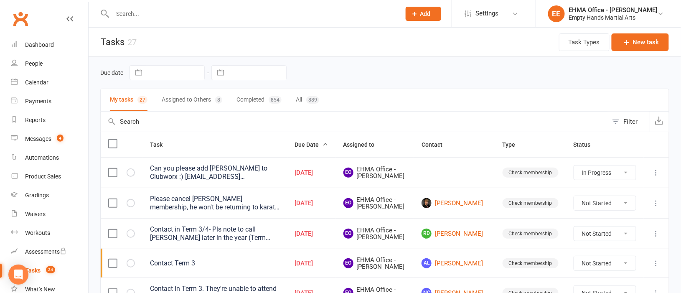
click at [597, 210] on select "Not Started In Progress Waiting Complete" at bounding box center [605, 203] width 62 height 14
click at [574, 202] on select "Not Started In Progress Waiting Complete" at bounding box center [605, 203] width 62 height 14
select select "unstarted"
select select "started"
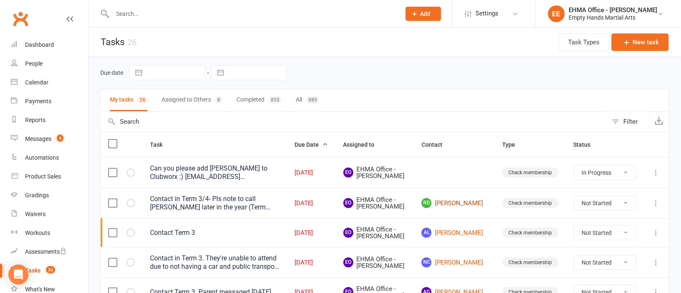
click at [462, 208] on link "RD Rachel Doig" at bounding box center [455, 203] width 66 height 10
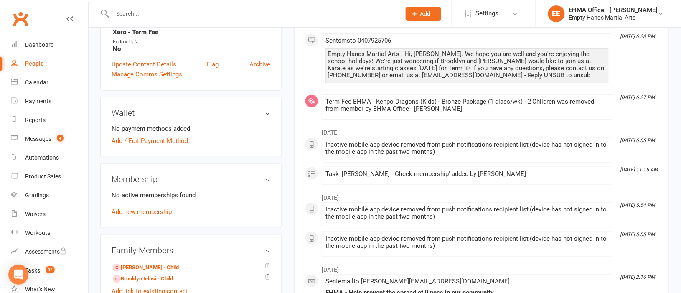
scroll to position [313, 0]
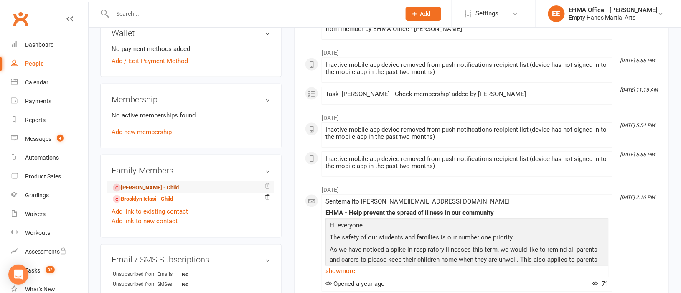
click at [137, 185] on link "Andre Ielasi - Child" at bounding box center [146, 187] width 66 height 9
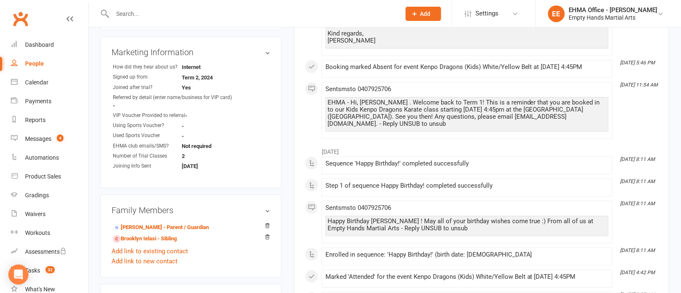
scroll to position [689, 0]
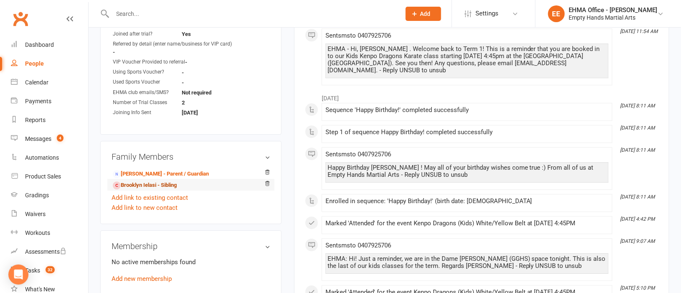
click at [152, 185] on link "Brooklyn Ielasi - Sibling" at bounding box center [145, 185] width 64 height 9
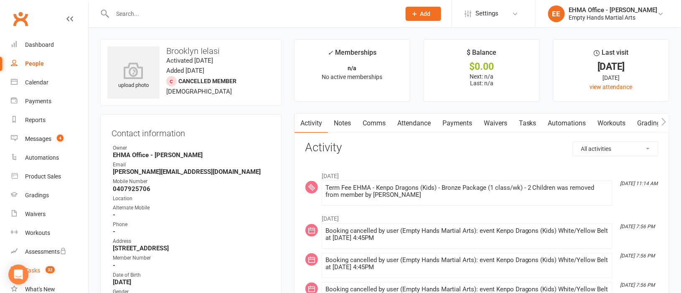
click at [37, 264] on link "Tasks 32" at bounding box center [49, 270] width 77 height 19
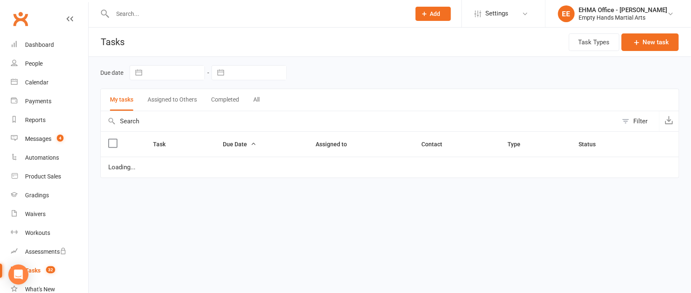
select select "started"
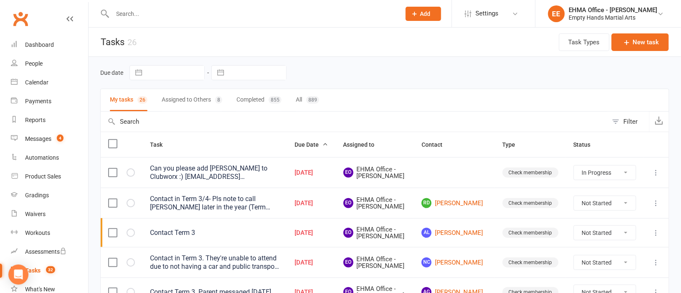
click at [594, 209] on select "Not Started In Progress Waiting Complete" at bounding box center [605, 203] width 62 height 14
click at [574, 202] on select "Not Started In Progress Waiting Complete" at bounding box center [605, 203] width 62 height 14
select select "unstarted"
select select "started"
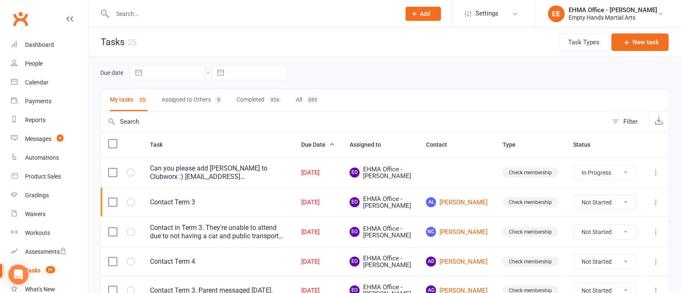
click at [211, 11] on input "text" at bounding box center [252, 14] width 285 height 12
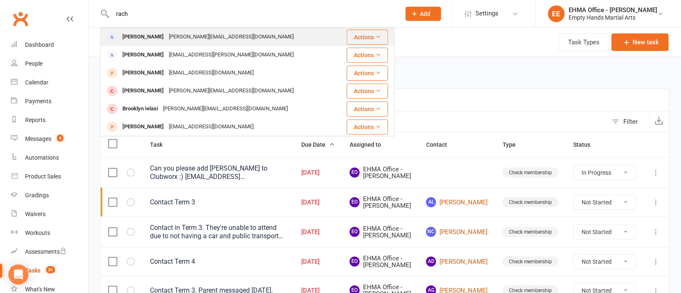
type input "rach"
click at [200, 39] on div "Rachel.doig7@bigpond.com" at bounding box center [231, 37] width 130 height 12
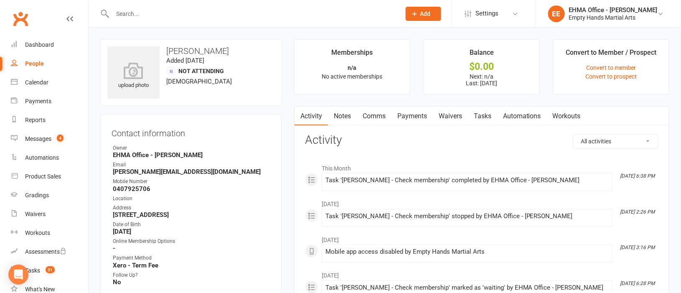
click at [483, 117] on link "Tasks" at bounding box center [482, 116] width 29 height 19
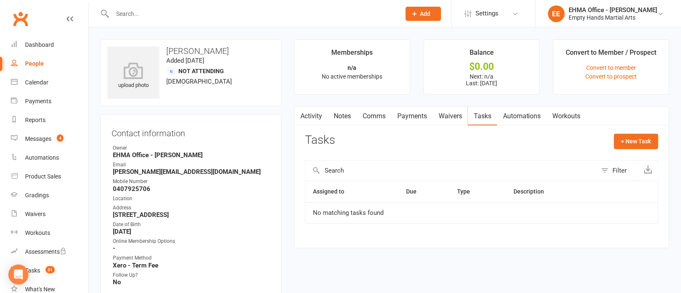
click at [311, 117] on link "Activity" at bounding box center [311, 116] width 33 height 19
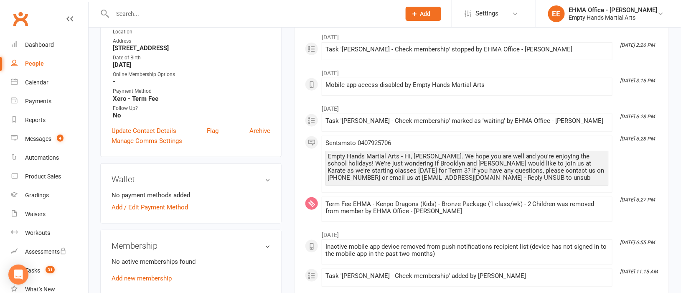
scroll to position [188, 0]
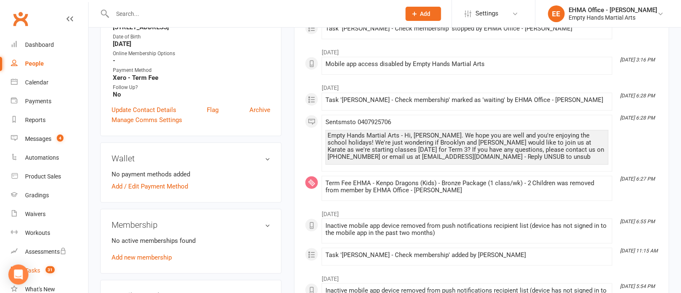
click at [36, 268] on div "Tasks" at bounding box center [32, 270] width 15 height 7
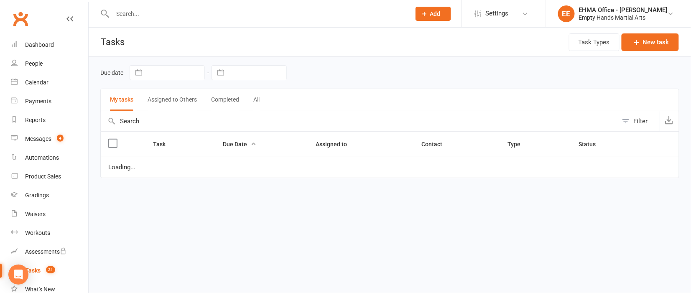
select select "started"
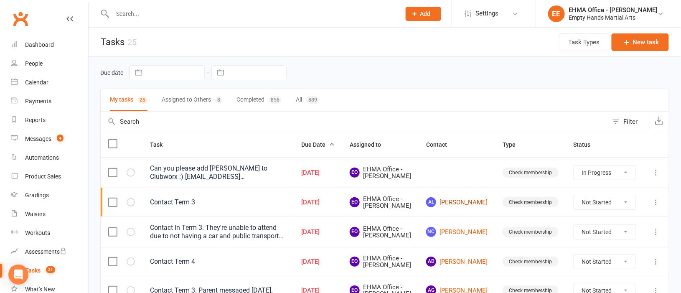
click at [464, 207] on link "AL Ali Lopez" at bounding box center [456, 202] width 61 height 10
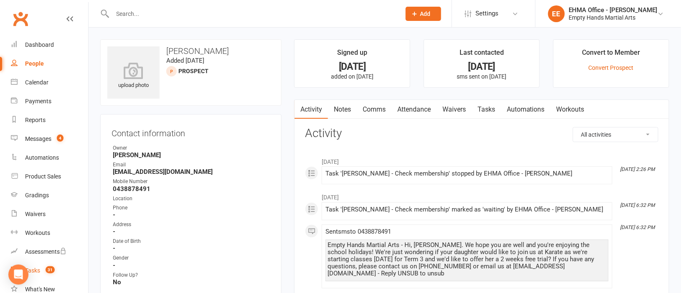
click at [37, 268] on div "Tasks" at bounding box center [32, 270] width 15 height 7
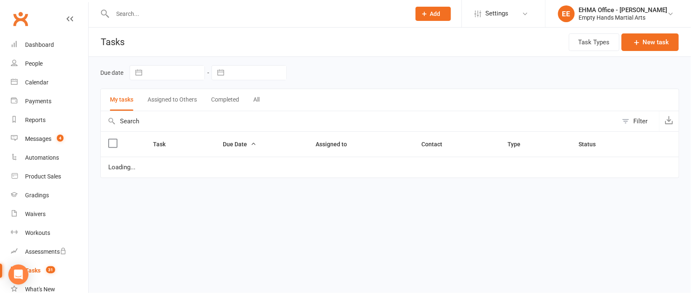
select select "started"
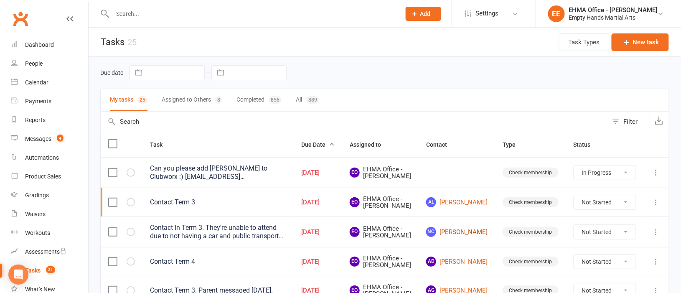
click at [461, 237] on link "NC Nathan Courtney" at bounding box center [456, 232] width 61 height 10
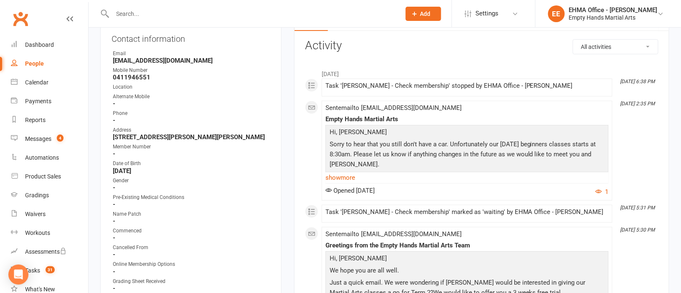
scroll to position [125, 0]
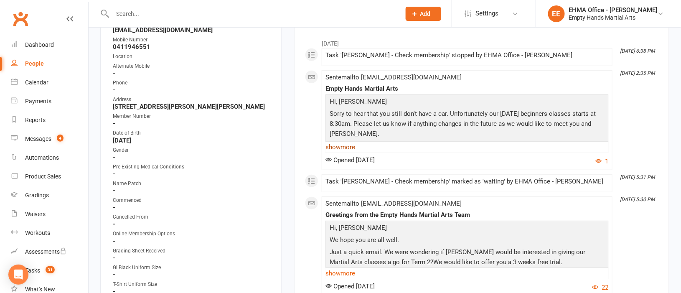
click at [343, 148] on link "show more" at bounding box center [467, 147] width 283 height 12
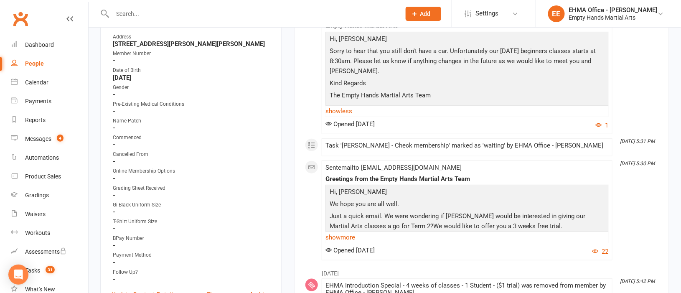
scroll to position [250, 0]
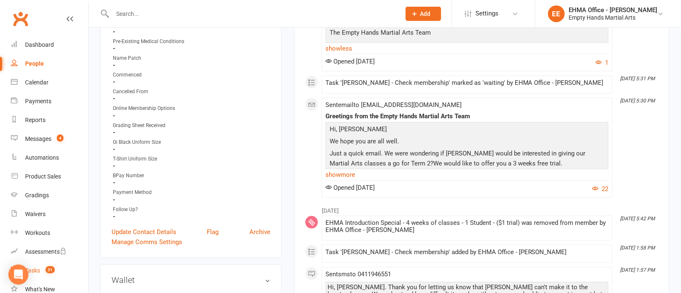
click at [38, 269] on div "Tasks" at bounding box center [32, 270] width 15 height 7
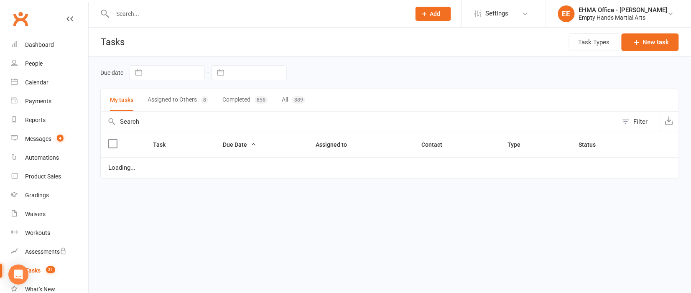
select select "started"
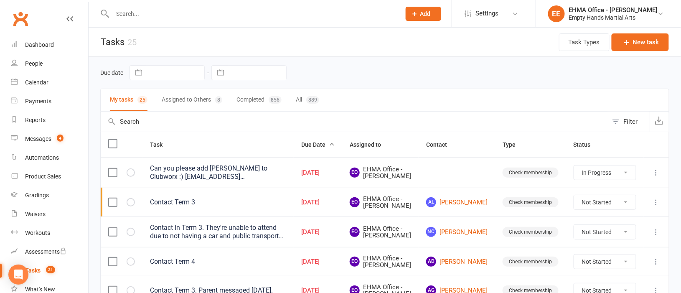
click at [602, 239] on select "Not Started In Progress Waiting Complete" at bounding box center [605, 232] width 62 height 14
click at [574, 236] on select "Not Started In Progress Waiting Complete" at bounding box center [605, 232] width 62 height 14
select select "unstarted"
select select "started"
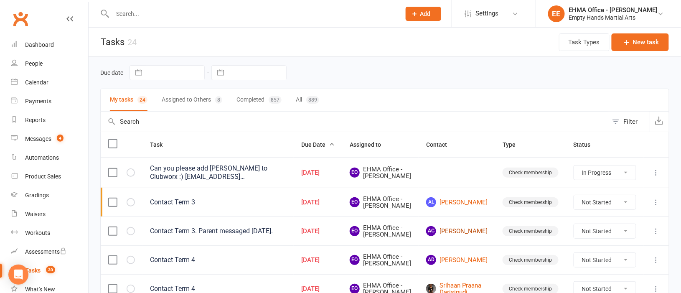
click at [464, 236] on link "AG Ashton Gourdie" at bounding box center [456, 231] width 61 height 10
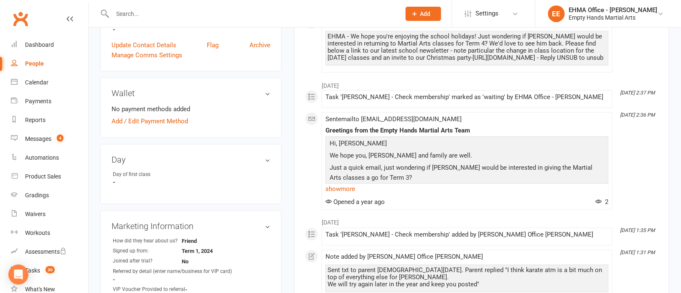
scroll to position [439, 0]
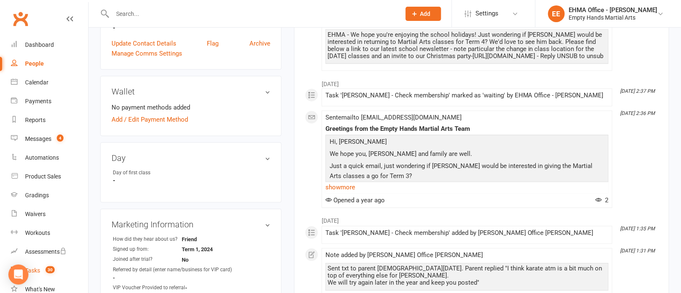
click at [37, 271] on div "Tasks" at bounding box center [32, 270] width 15 height 7
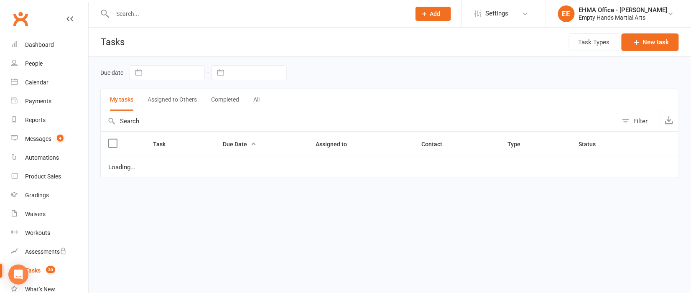
select select "started"
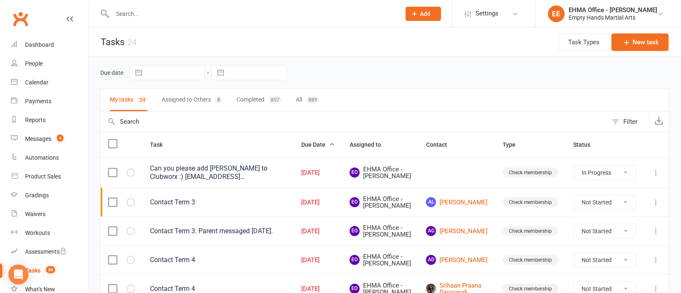
click at [607, 238] on select "Not Started In Progress Waiting Complete" at bounding box center [605, 231] width 62 height 14
click at [574, 236] on select "Not Started In Progress Waiting Complete" at bounding box center [605, 231] width 62 height 14
select select "unstarted"
select select "started"
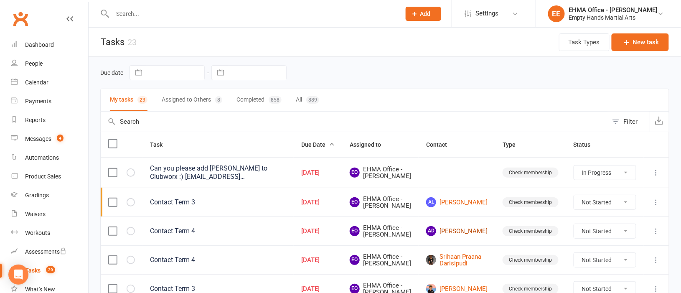
click at [471, 236] on link "AD Amayah Delaney" at bounding box center [456, 231] width 61 height 10
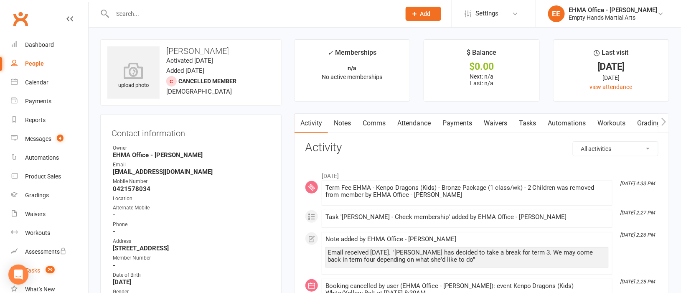
click at [38, 268] on div "Tasks" at bounding box center [32, 270] width 15 height 7
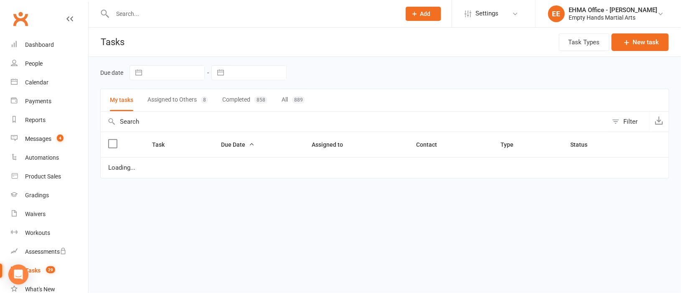
select select "started"
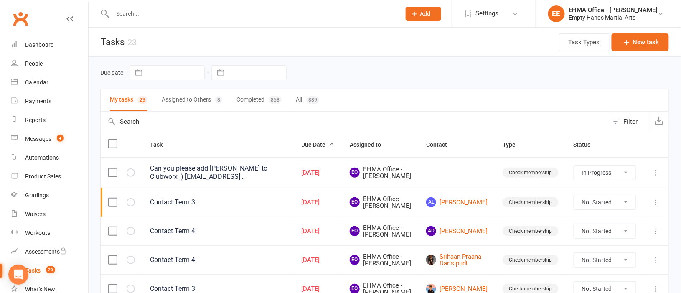
scroll to position [62, 0]
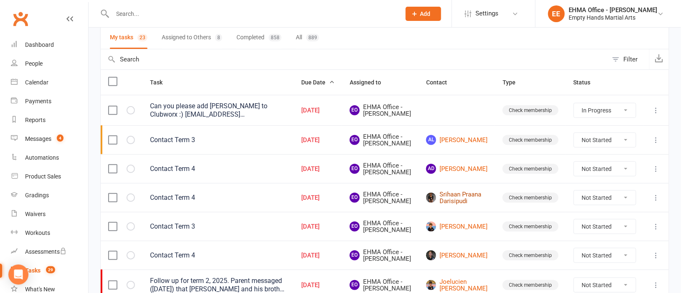
click at [470, 205] on link "Srihaan Praana Darisipudi" at bounding box center [456, 198] width 61 height 14
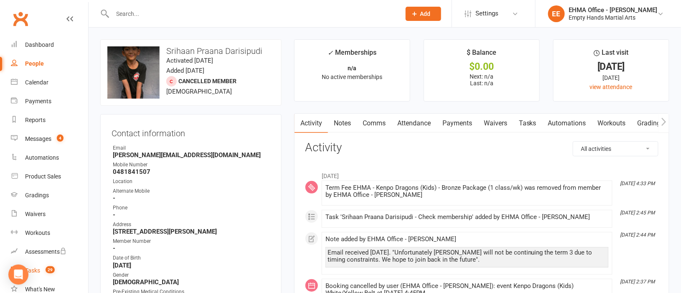
click at [35, 267] on div "Tasks" at bounding box center [32, 270] width 15 height 7
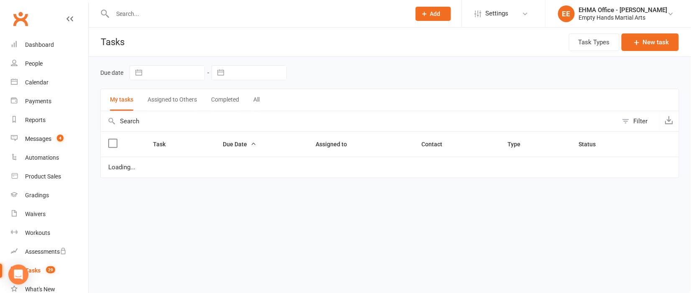
select select "started"
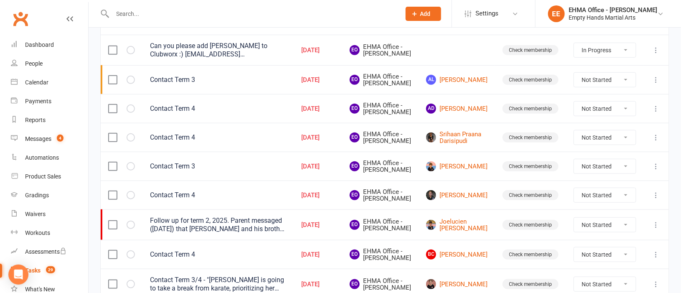
scroll to position [125, 0]
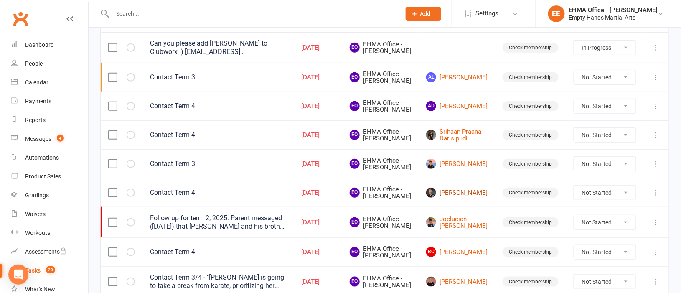
click at [473, 198] on link "[PERSON_NAME]" at bounding box center [456, 193] width 61 height 10
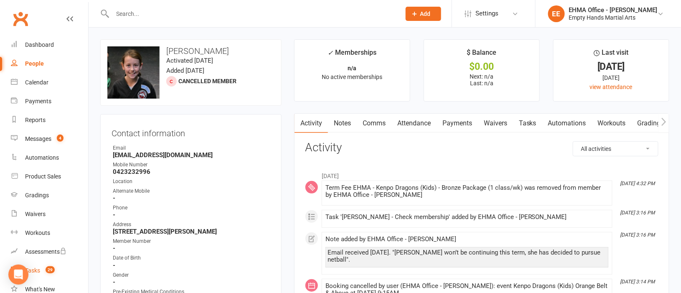
click at [36, 267] on div "Tasks" at bounding box center [32, 270] width 15 height 7
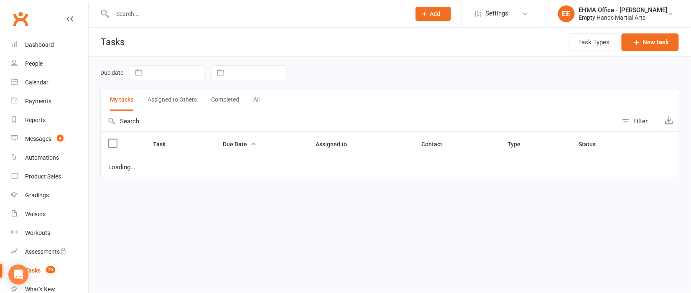
select select "started"
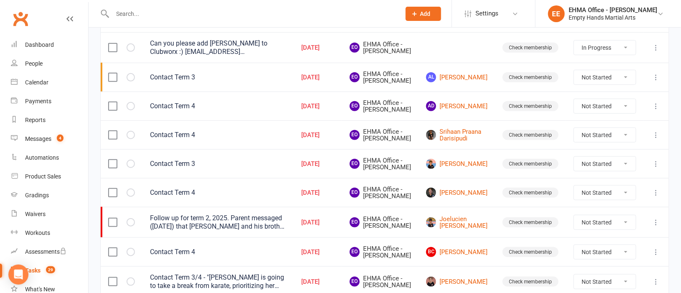
scroll to position [188, 0]
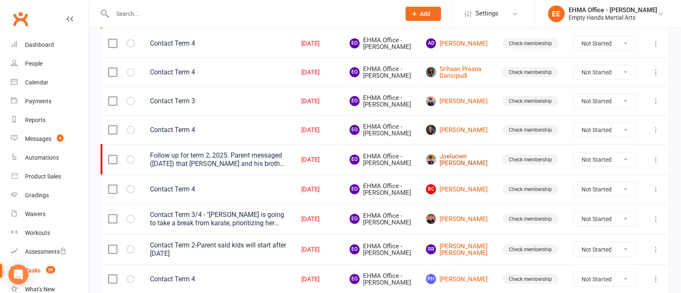
click at [466, 167] on link "Joelucien [PERSON_NAME]" at bounding box center [456, 160] width 61 height 14
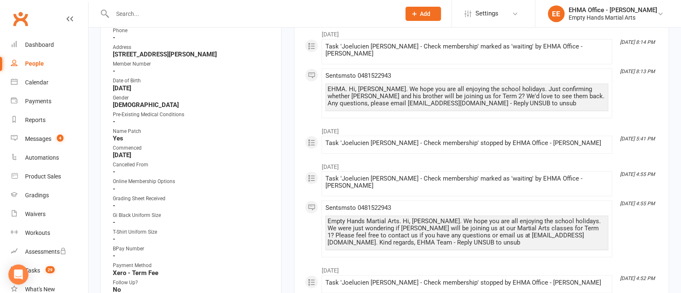
scroll to position [188, 0]
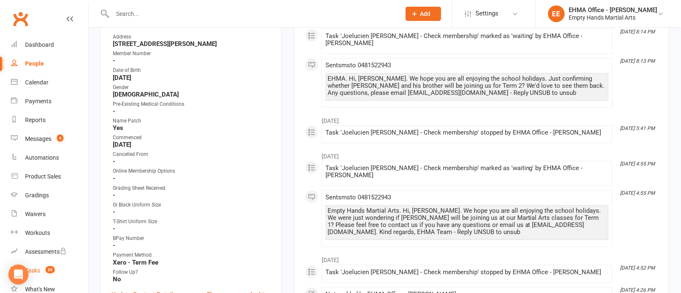
click at [33, 270] on div "Tasks" at bounding box center [32, 270] width 15 height 7
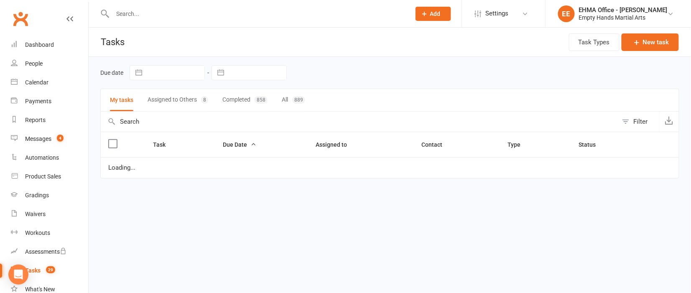
select select "started"
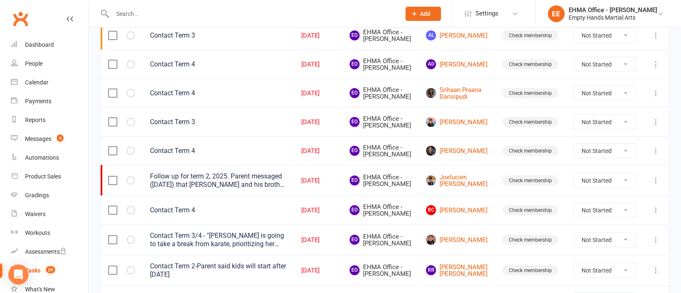
scroll to position [188, 0]
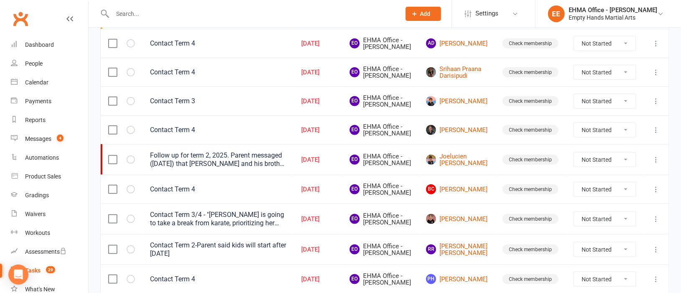
click at [595, 167] on select "Not Started In Progress Waiting Complete" at bounding box center [605, 160] width 62 height 14
click at [574, 167] on select "Not Started In Progress Waiting Complete" at bounding box center [605, 160] width 62 height 14
select select "unstarted"
select select "started"
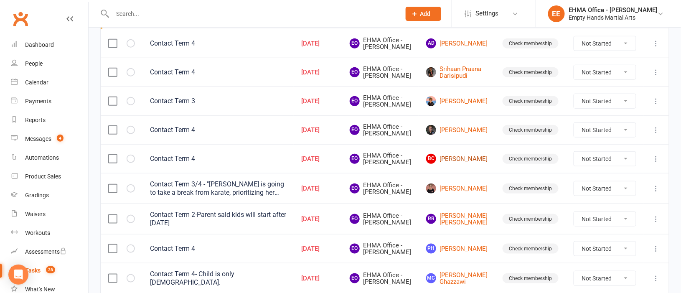
click at [469, 164] on link "BC Blake Coleopy" at bounding box center [456, 159] width 61 height 10
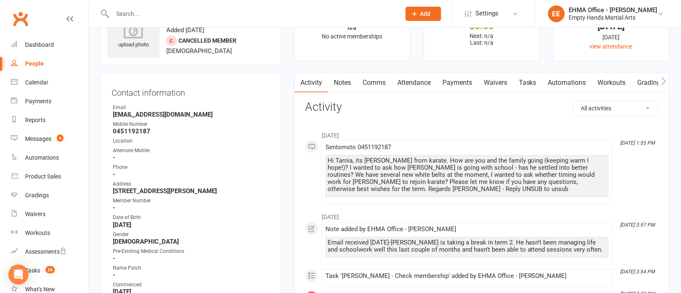
scroll to position [62, 0]
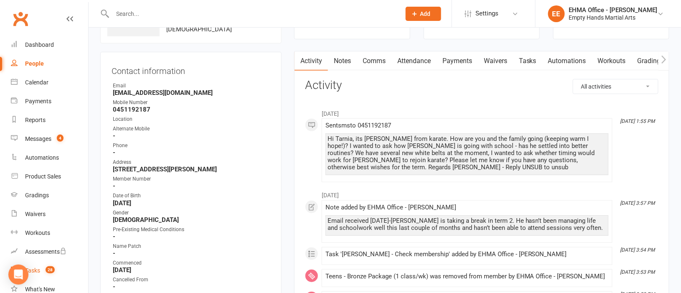
click at [35, 268] on div "Tasks" at bounding box center [32, 270] width 15 height 7
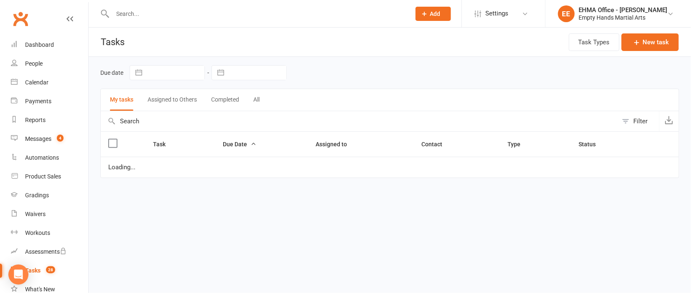
select select "started"
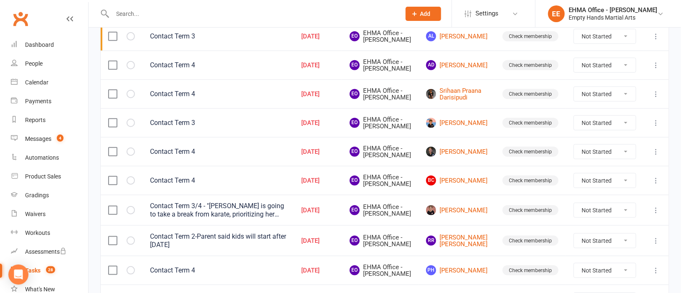
scroll to position [188, 0]
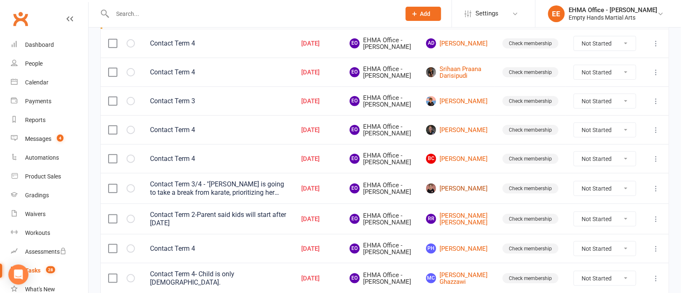
click at [466, 193] on link "[PERSON_NAME]" at bounding box center [456, 188] width 61 height 10
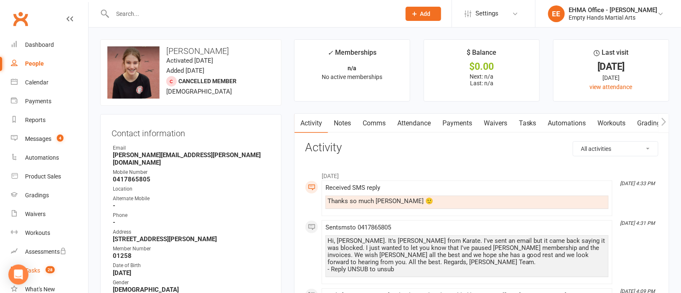
click at [35, 268] on div "Tasks" at bounding box center [32, 270] width 15 height 7
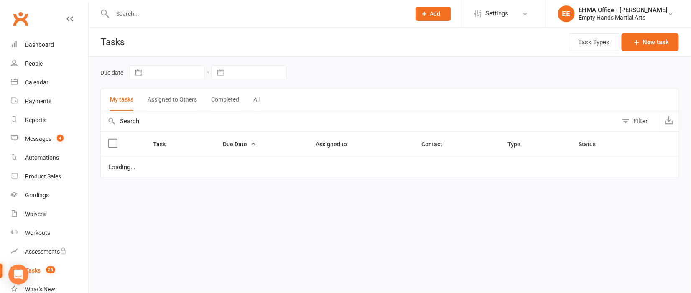
select select "started"
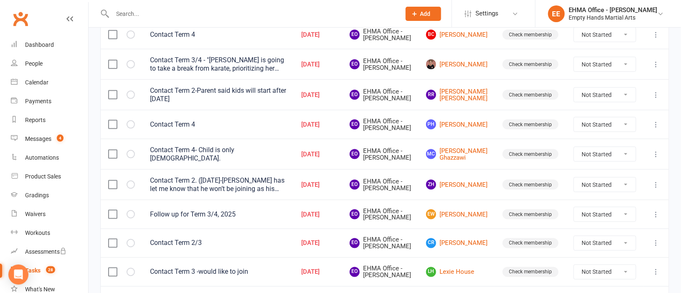
scroll to position [313, 0]
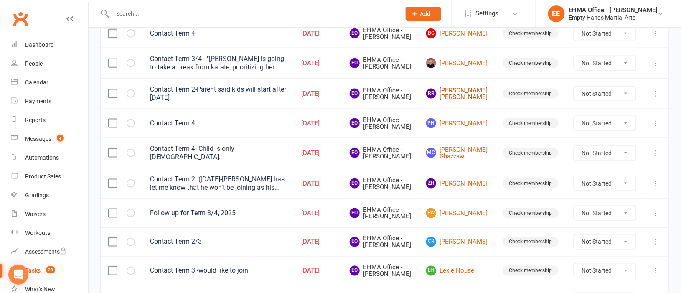
click at [462, 101] on link "RR Raghu Ram Korlakunta" at bounding box center [456, 94] width 61 height 14
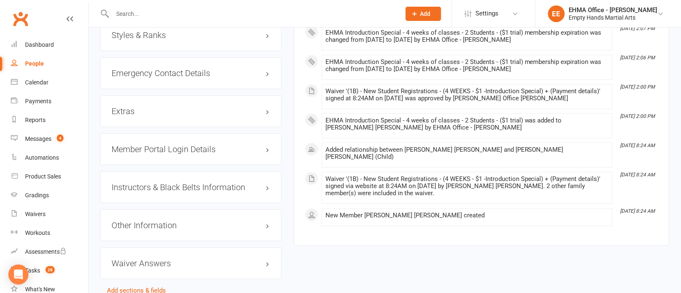
scroll to position [1080, 0]
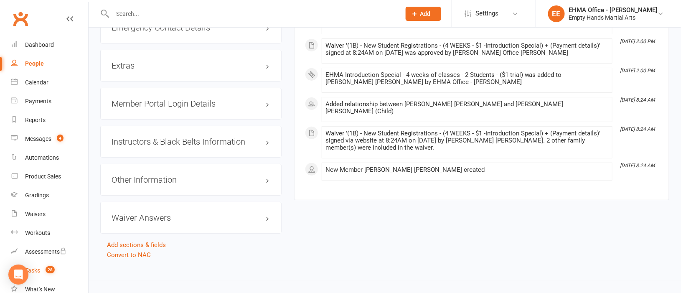
click at [33, 268] on div "Tasks" at bounding box center [32, 270] width 15 height 7
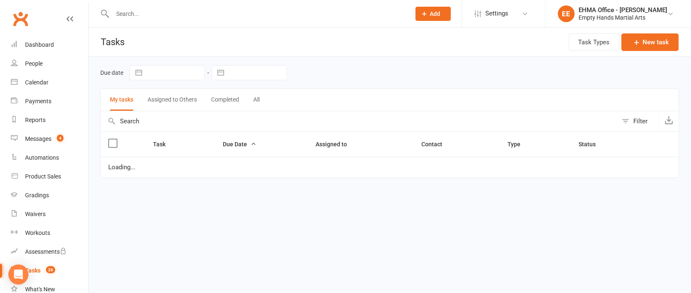
select select "started"
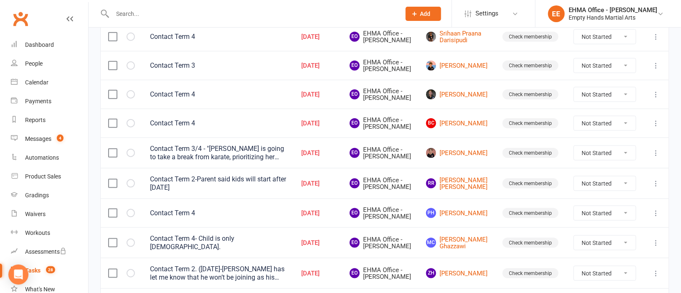
scroll to position [250, 0]
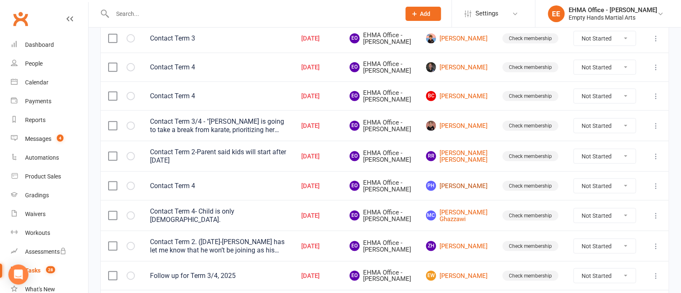
click at [469, 191] on link "PH Pranshu Hirpara" at bounding box center [456, 186] width 61 height 10
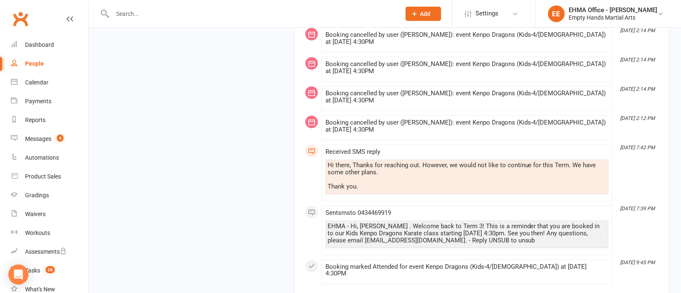
scroll to position [1378, 0]
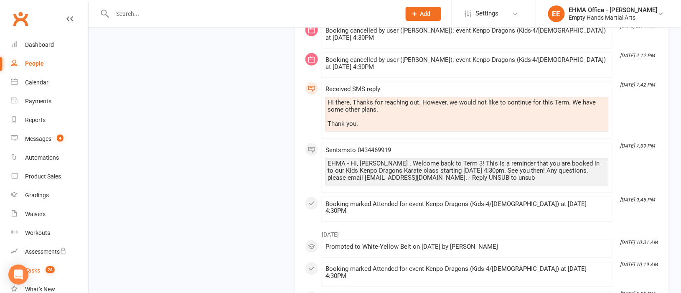
click at [38, 268] on div "Tasks" at bounding box center [32, 270] width 15 height 7
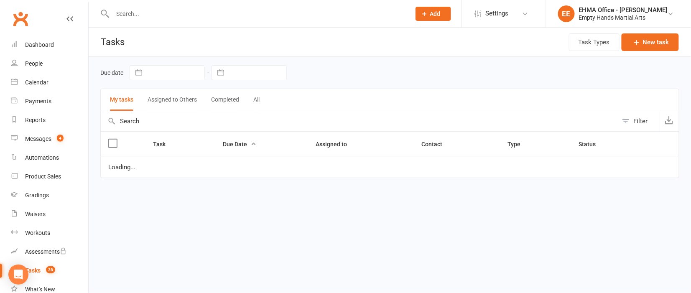
select select "started"
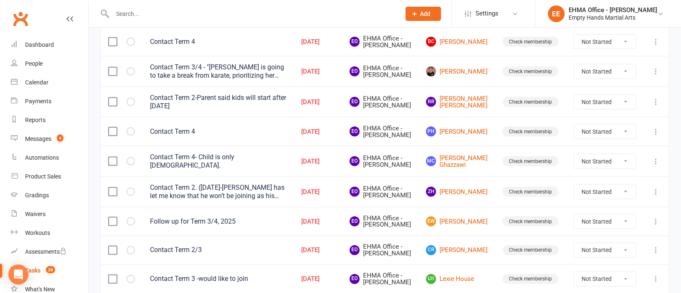
scroll to position [376, 0]
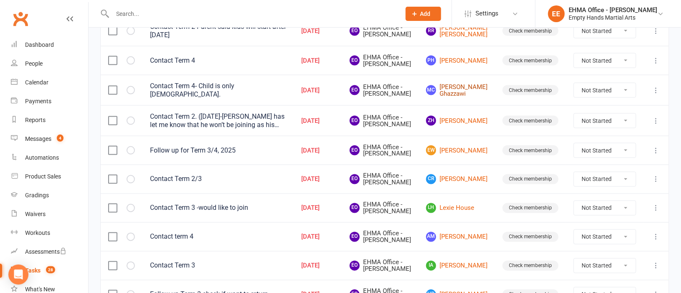
click at [472, 97] on link "MC Maha Chehade Ghazzawi" at bounding box center [456, 91] width 61 height 14
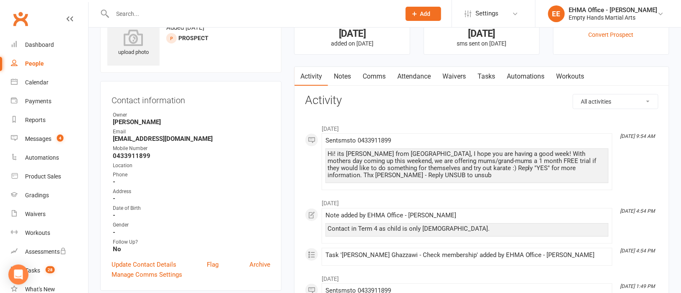
scroll to position [62, 0]
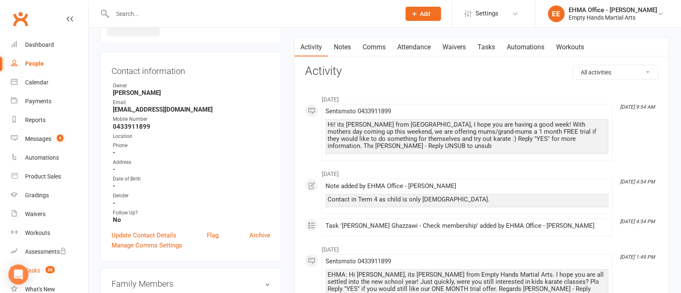
click at [38, 269] on div "Tasks" at bounding box center [32, 270] width 15 height 7
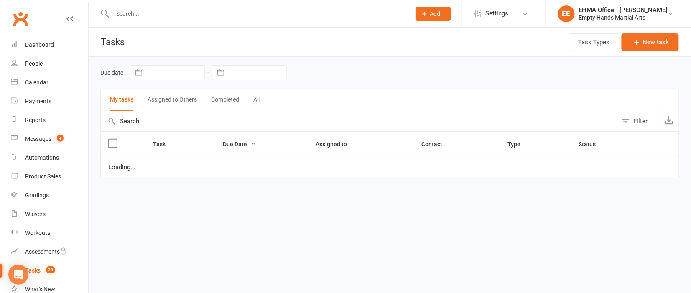
select select "started"
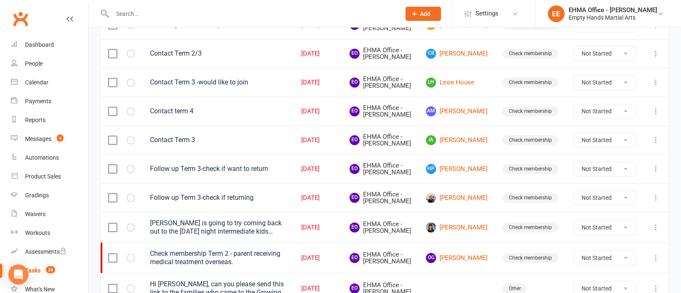
scroll to position [439, 0]
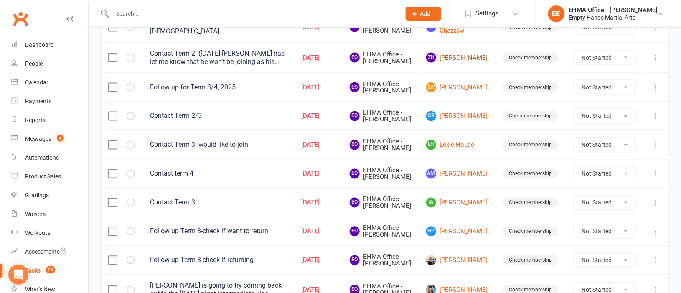
click at [470, 63] on link "ZH Zack Han" at bounding box center [456, 58] width 61 height 10
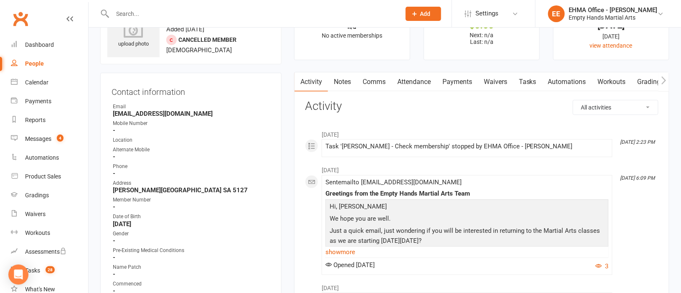
scroll to position [62, 0]
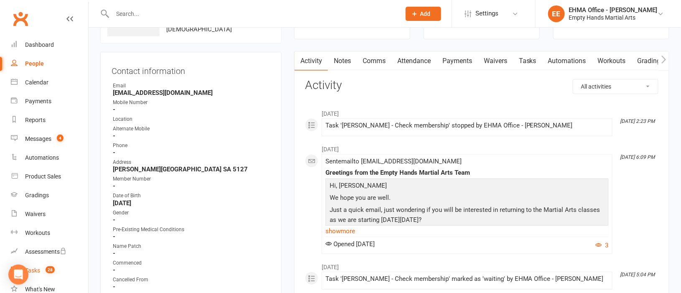
click at [34, 270] on div "Tasks" at bounding box center [32, 270] width 15 height 7
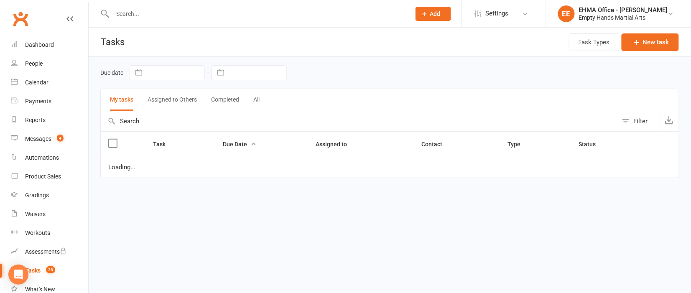
select select "started"
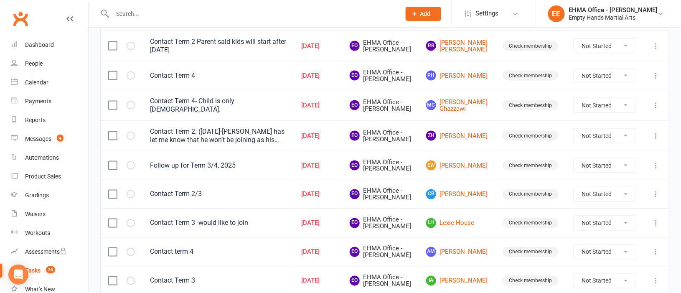
scroll to position [376, 0]
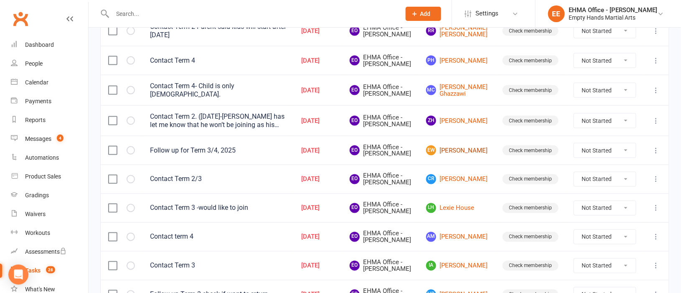
click at [460, 155] on link "EW Edward Woods" at bounding box center [456, 150] width 61 height 10
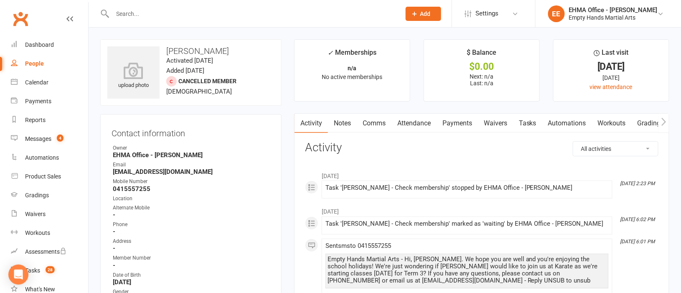
click at [529, 122] on link "Tasks" at bounding box center [527, 123] width 29 height 19
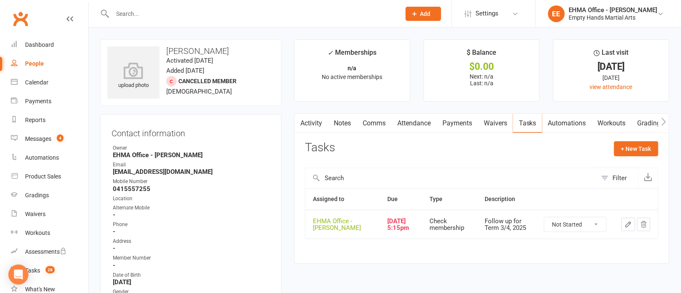
click at [570, 224] on select "Not Started In Progress Waiting Complete" at bounding box center [575, 224] width 62 height 14
click at [544, 217] on select "Not Started In Progress Waiting Complete" at bounding box center [575, 224] width 62 height 14
select select "unstarted"
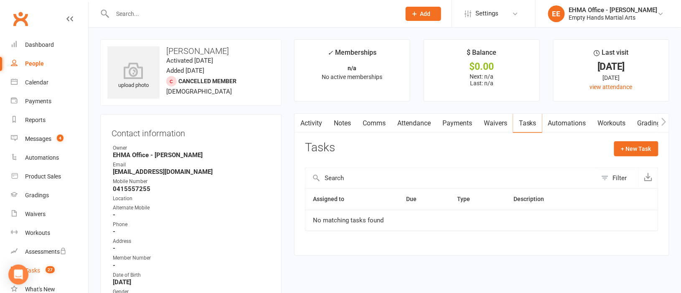
click at [38, 268] on div "Tasks" at bounding box center [32, 270] width 15 height 7
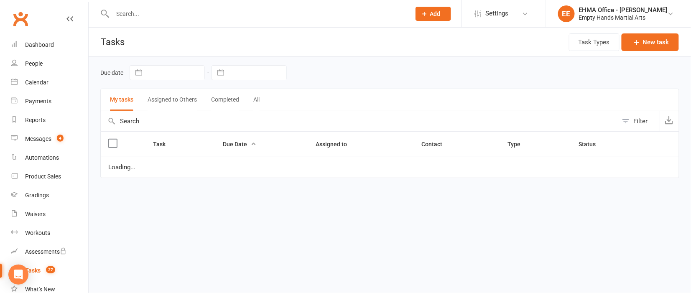
select select "started"
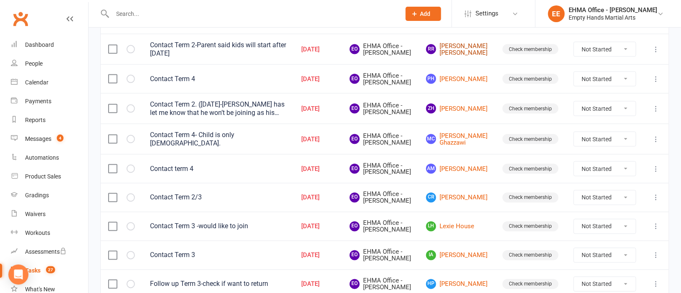
scroll to position [376, 0]
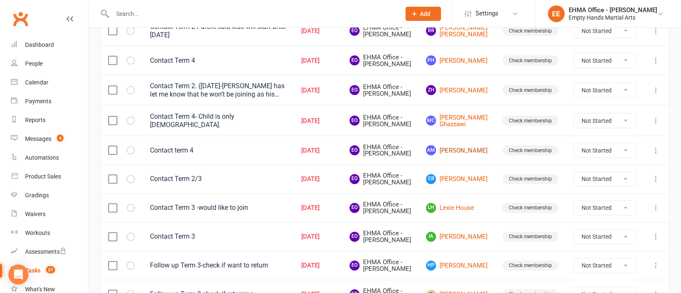
click at [469, 155] on link "AM Alex Matyasevic" at bounding box center [456, 150] width 61 height 10
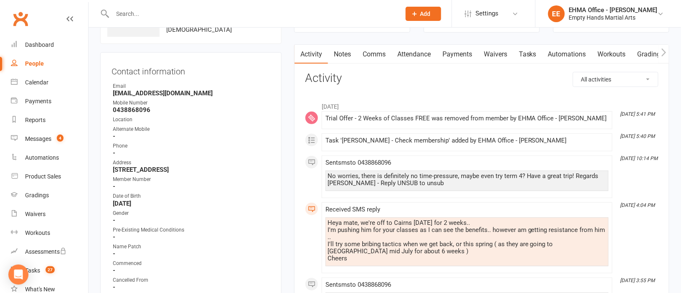
scroll to position [62, 0]
click at [33, 269] on div "Tasks" at bounding box center [32, 270] width 15 height 7
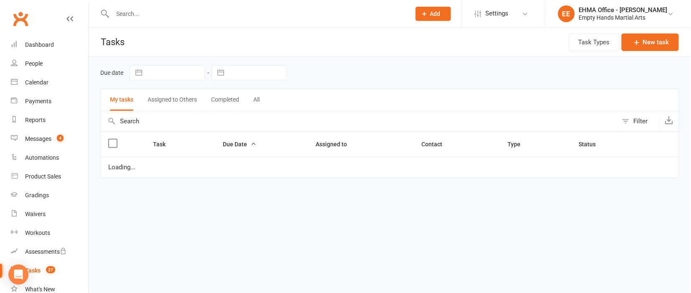
select select "started"
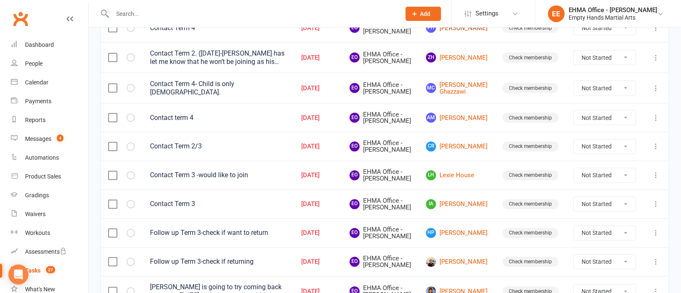
scroll to position [439, 0]
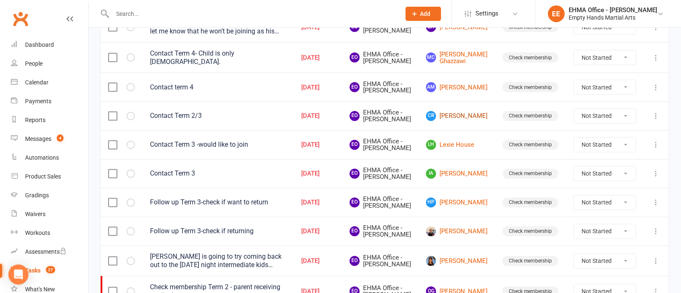
click at [470, 121] on link "CR Cruz Rodas" at bounding box center [456, 116] width 61 height 10
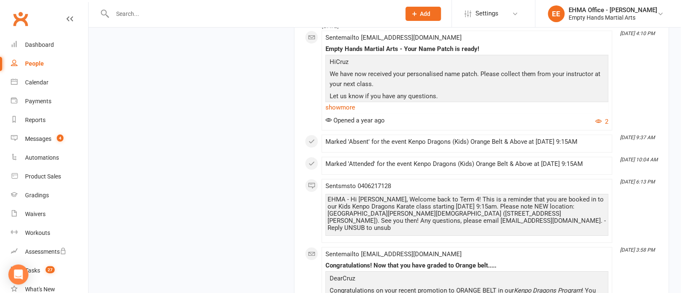
scroll to position [1567, 0]
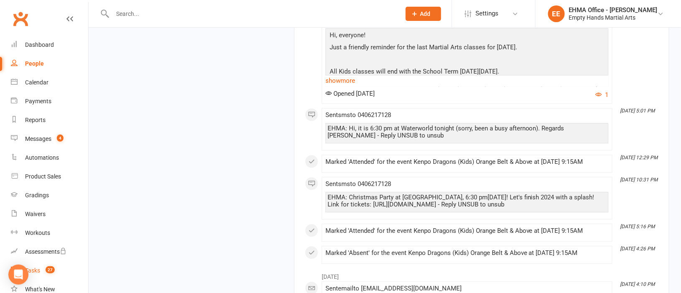
click at [36, 267] on div "Tasks" at bounding box center [32, 270] width 15 height 7
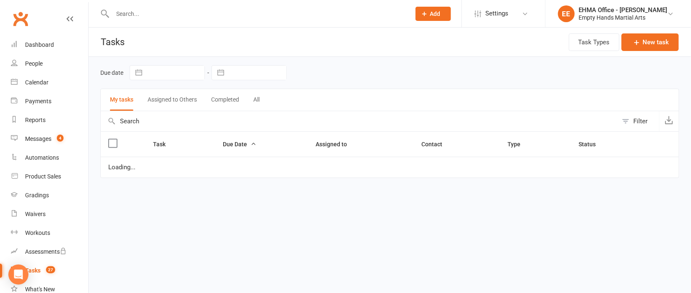
select select "started"
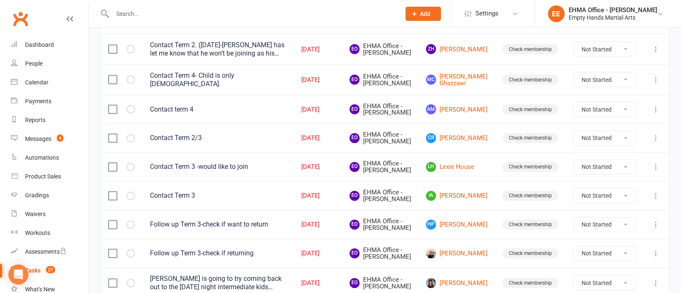
scroll to position [439, 0]
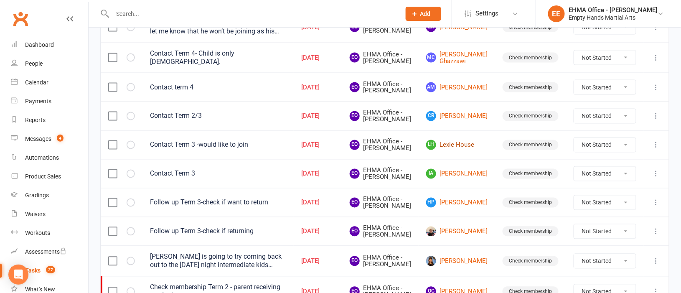
click at [461, 150] on link "LH Lexie House" at bounding box center [456, 145] width 61 height 10
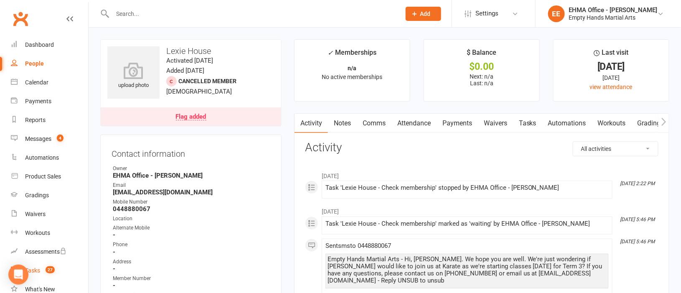
click at [36, 269] on div "Tasks" at bounding box center [32, 270] width 15 height 7
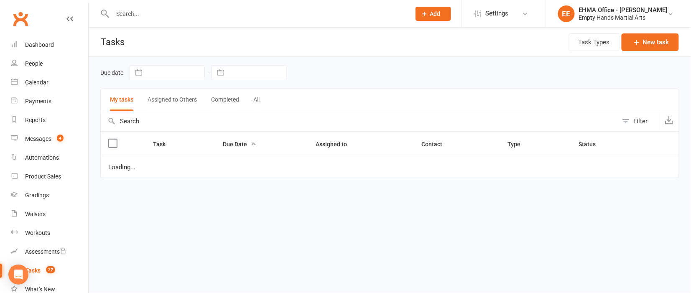
select select "started"
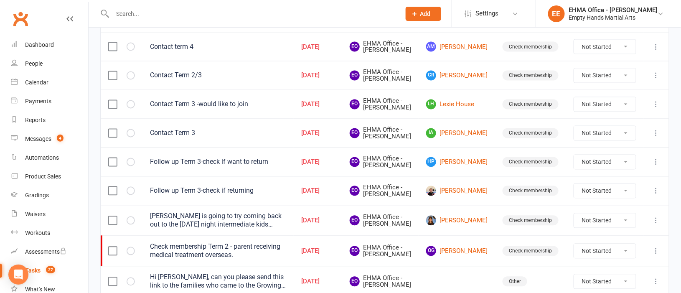
scroll to position [501, 0]
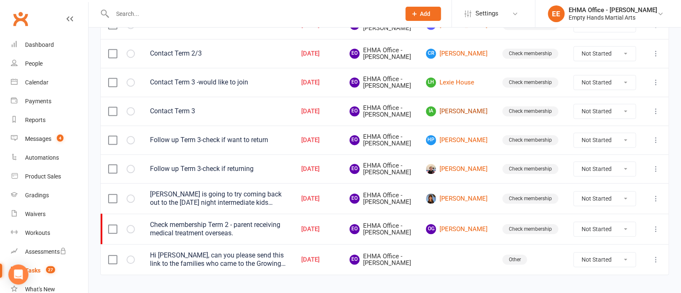
click at [461, 117] on link "IA Imran Anwar" at bounding box center [456, 112] width 61 height 10
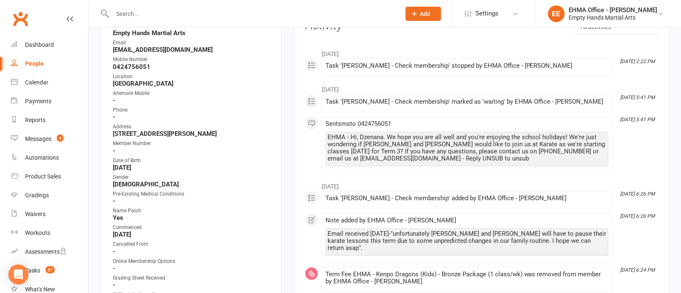
scroll to position [188, 0]
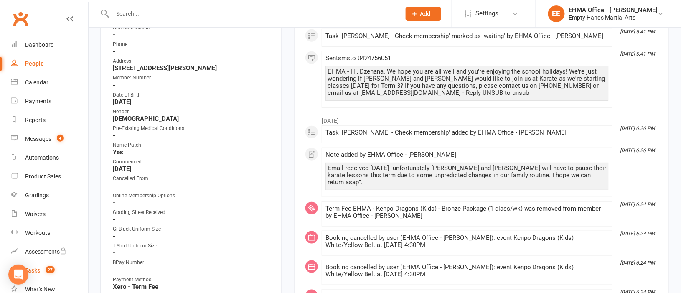
click at [34, 266] on link "Tasks 27" at bounding box center [49, 270] width 77 height 19
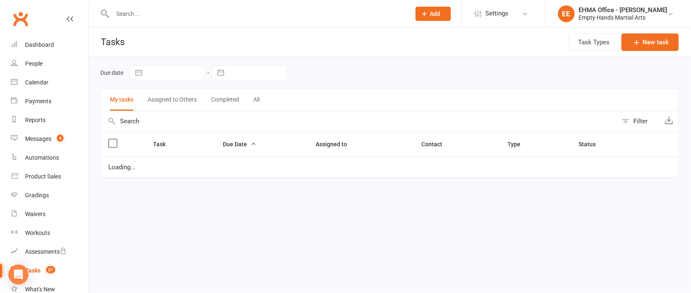
select select "started"
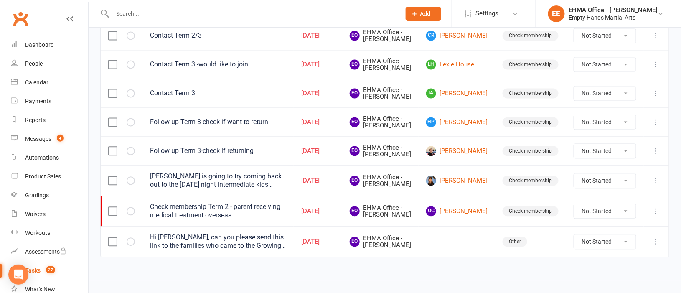
scroll to position [564, 0]
click at [466, 127] on link "HP Hamish Przibilla" at bounding box center [456, 122] width 61 height 10
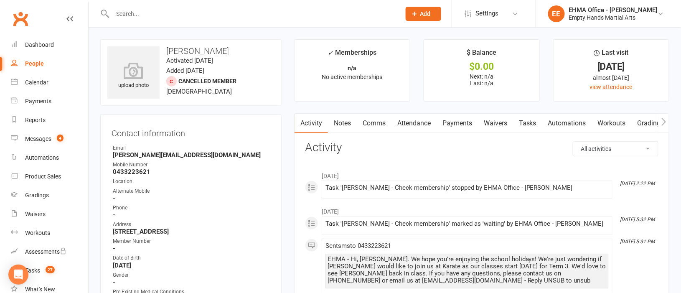
click at [537, 123] on link "Tasks" at bounding box center [527, 123] width 29 height 19
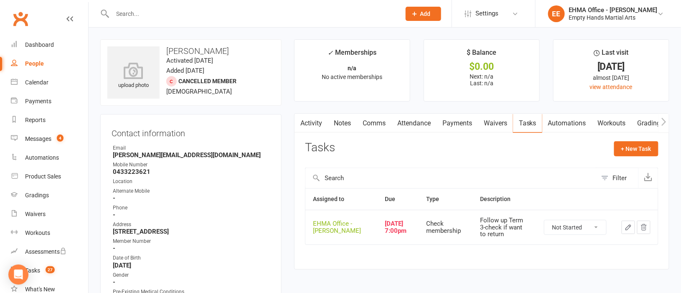
click at [567, 226] on select "Not Started In Progress Waiting Complete" at bounding box center [575, 227] width 62 height 14
click at [544, 220] on select "Not Started In Progress Waiting Complete" at bounding box center [575, 227] width 62 height 14
select select "unstarted"
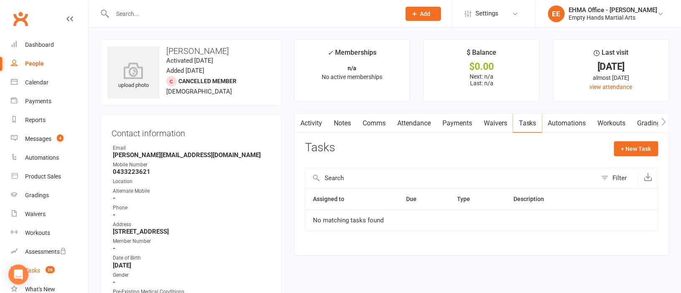
click at [36, 266] on link "Tasks 26" at bounding box center [49, 270] width 77 height 19
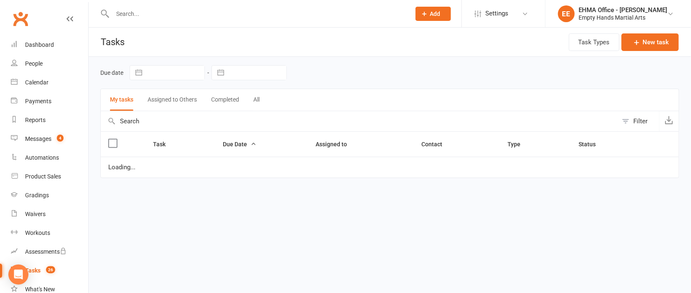
select select "started"
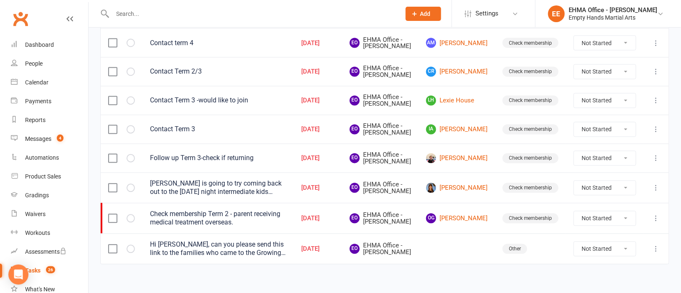
scroll to position [501, 0]
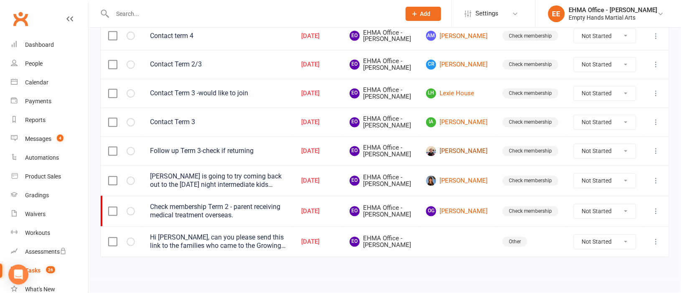
click at [469, 156] on link "[PERSON_NAME]" at bounding box center [456, 151] width 61 height 10
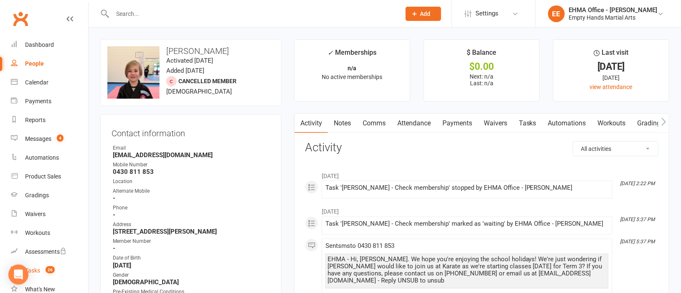
click at [36, 267] on div "Tasks" at bounding box center [32, 270] width 15 height 7
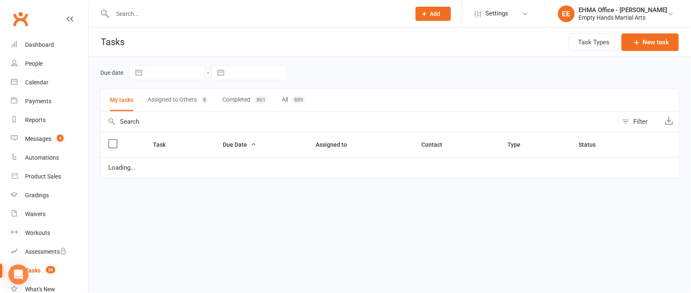
select select "started"
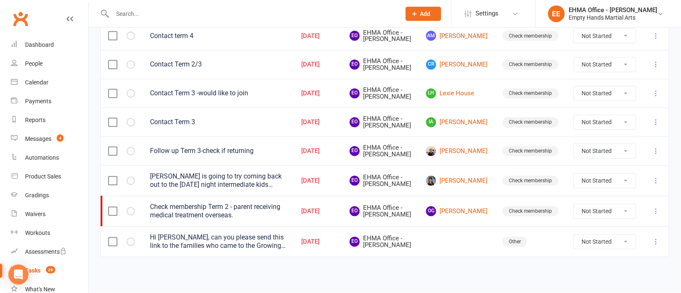
scroll to position [564, 0]
click at [465, 186] on link "[PERSON_NAME]" at bounding box center [456, 181] width 61 height 10
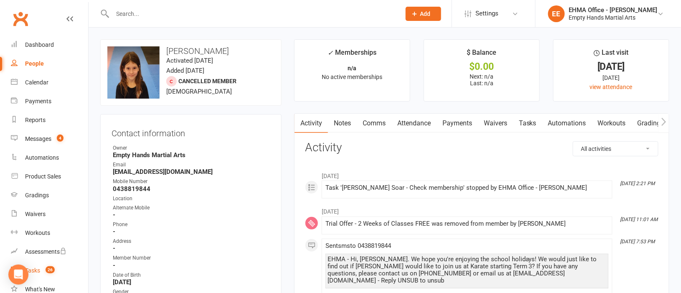
drag, startPoint x: 33, startPoint y: 268, endPoint x: 46, endPoint y: 262, distance: 14.9
click at [33, 268] on div "Tasks" at bounding box center [32, 270] width 15 height 7
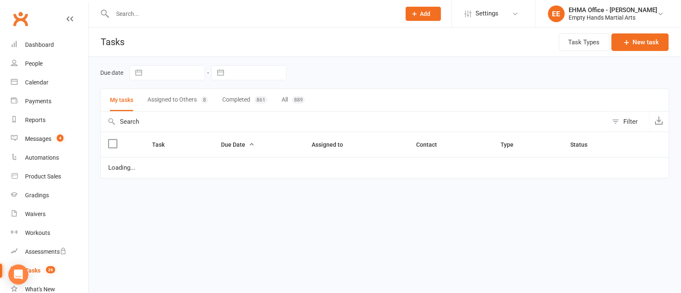
select select "started"
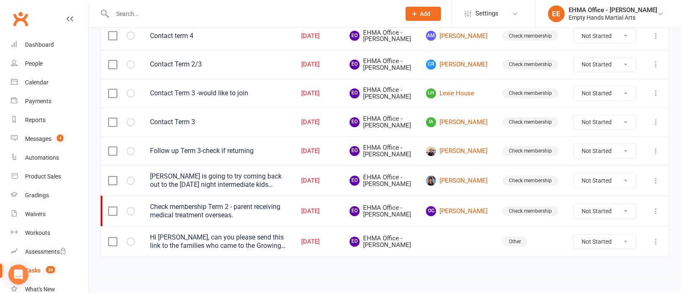
scroll to position [591, 0]
click at [468, 207] on link "OG Olivia Goodwin" at bounding box center [456, 211] width 61 height 10
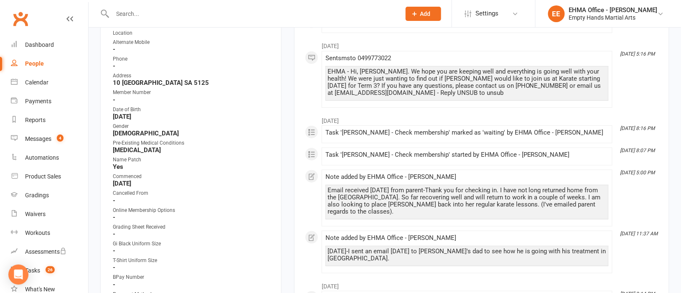
scroll to position [188, 0]
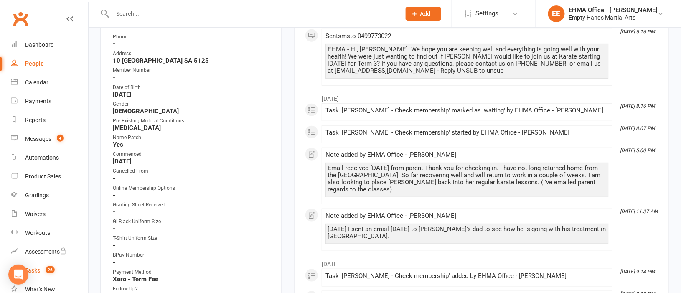
click at [36, 270] on div "Tasks" at bounding box center [32, 270] width 15 height 7
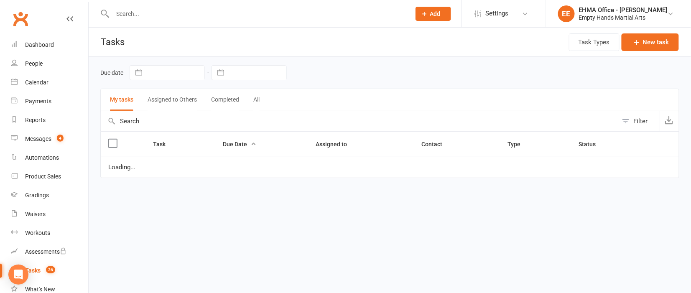
select select "started"
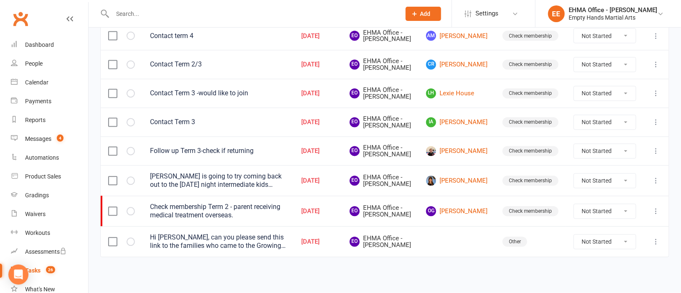
scroll to position [591, 0]
click at [268, 240] on div "Hi Elaine, can you please send this link to the families who came to the Growin…" at bounding box center [218, 242] width 136 height 17
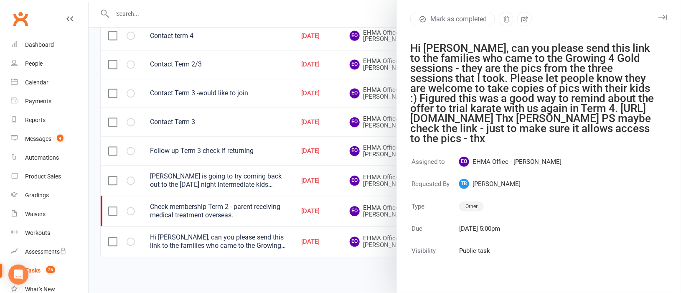
click at [348, 262] on div at bounding box center [385, 146] width 593 height 293
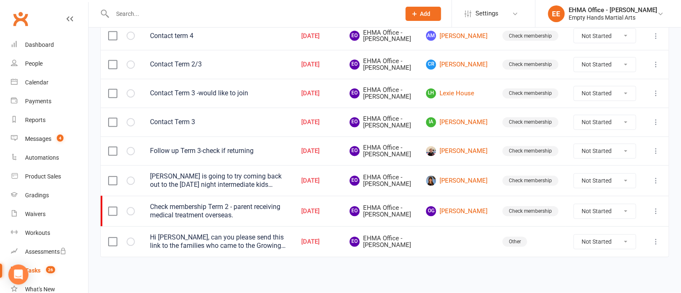
click at [597, 238] on select "Not Started In Progress Waiting Complete" at bounding box center [605, 242] width 62 height 14
click at [574, 235] on select "Not Started In Progress Waiting Complete" at bounding box center [605, 242] width 62 height 14
select select "unstarted"
select select "started"
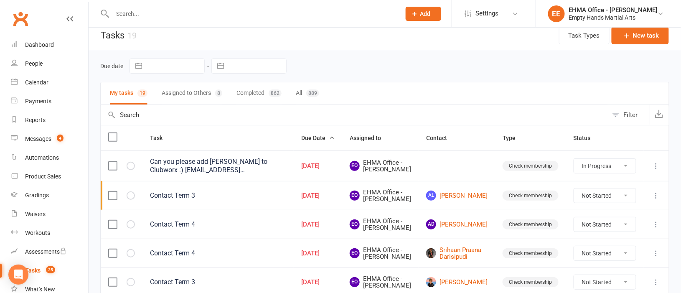
scroll to position [0, 0]
